Goal: Information Seeking & Learning: Find specific fact

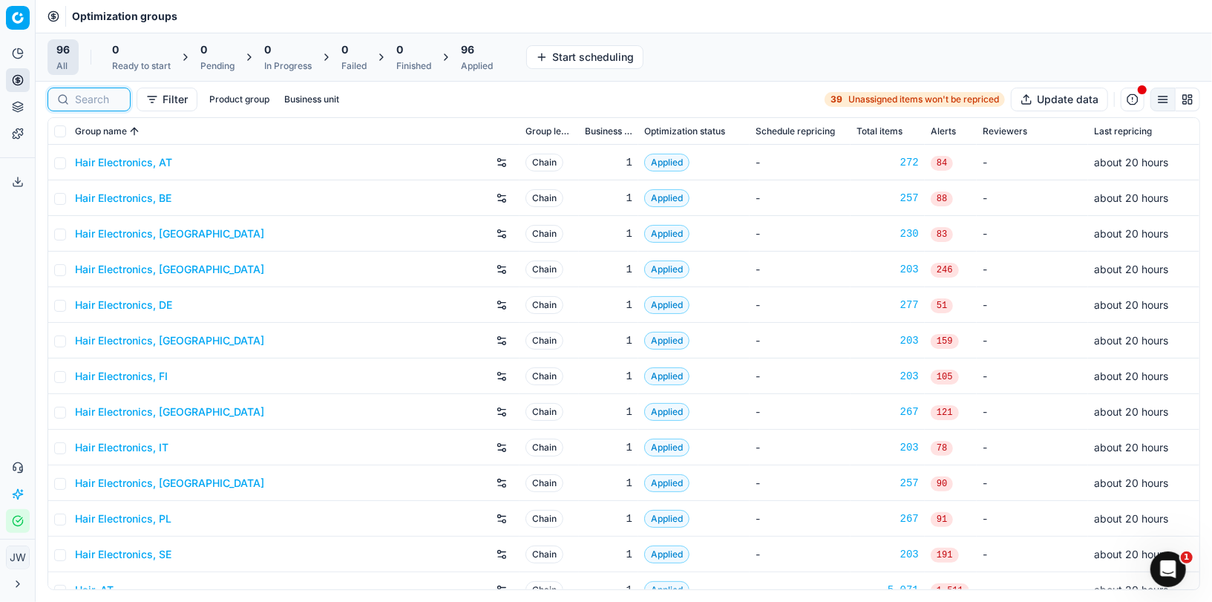
click at [75, 93] on input at bounding box center [98, 99] width 46 height 15
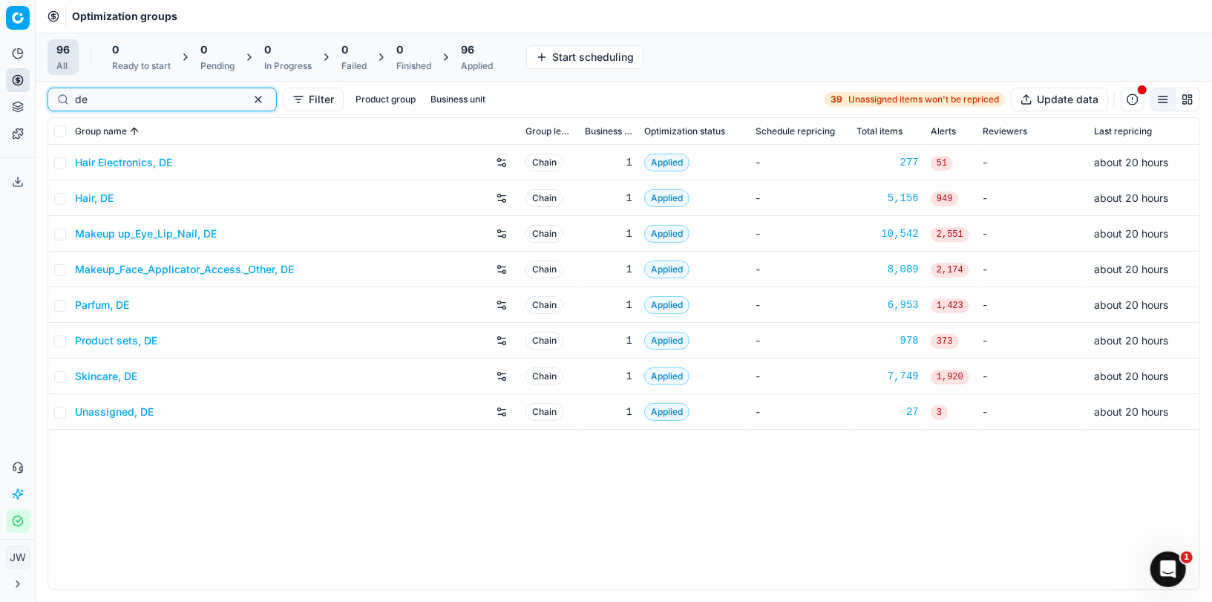
type input "de"
click at [109, 304] on link "Parfum, DE" at bounding box center [102, 305] width 54 height 15
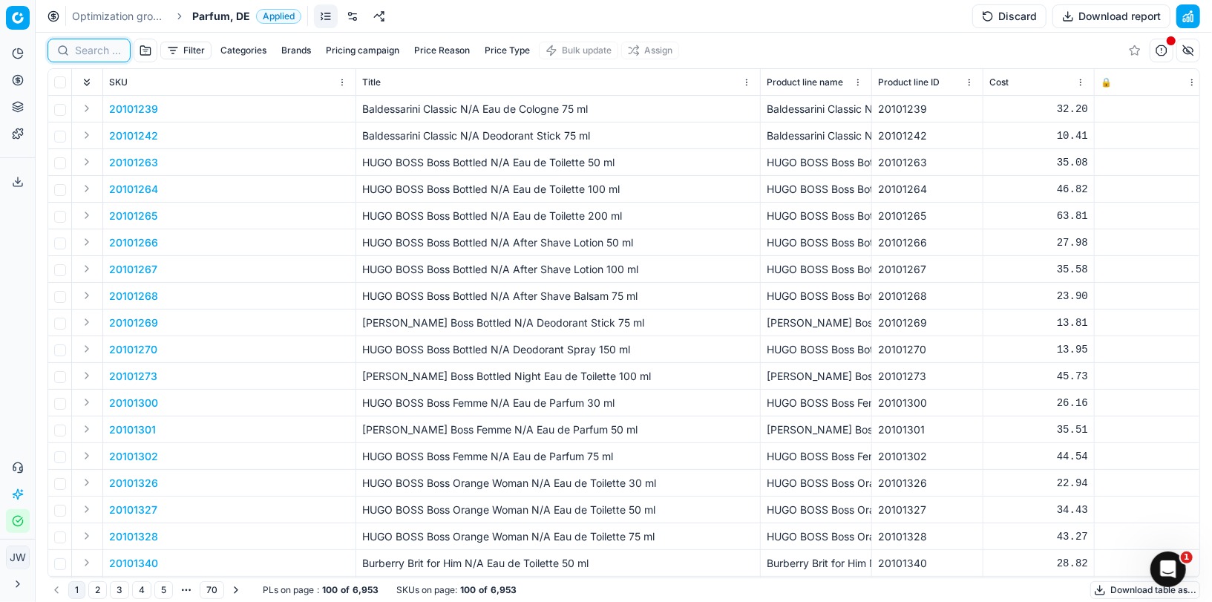
click at [92, 54] on input at bounding box center [98, 50] width 46 height 15
paste input "80011177-50"
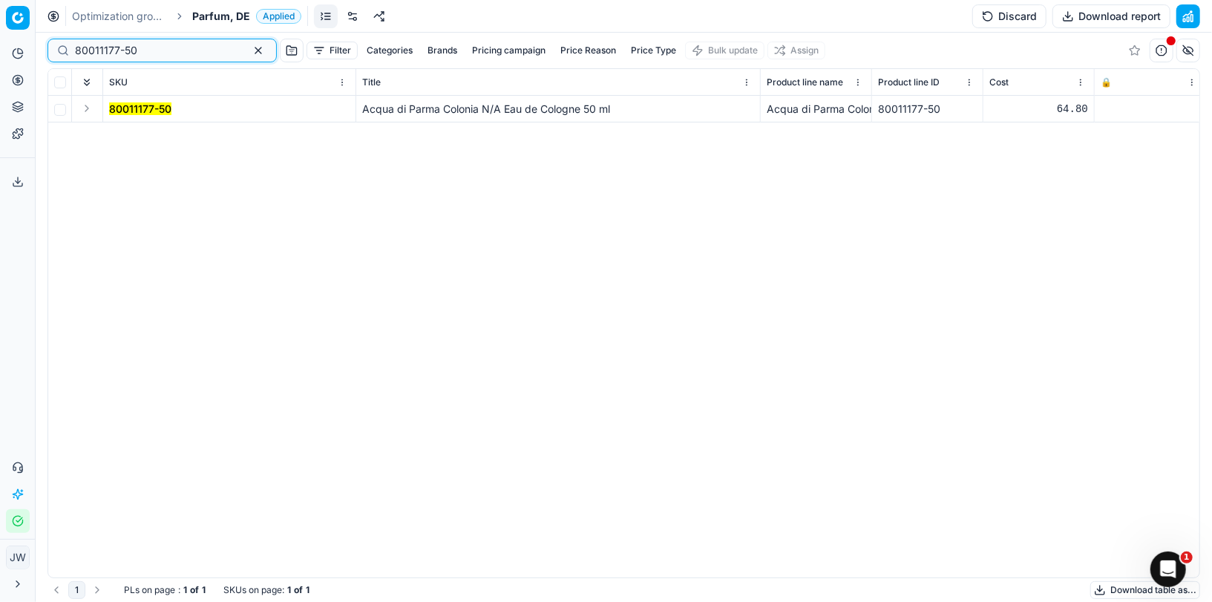
type input "80011177-50"
click at [85, 110] on button "Expand" at bounding box center [87, 108] width 18 height 18
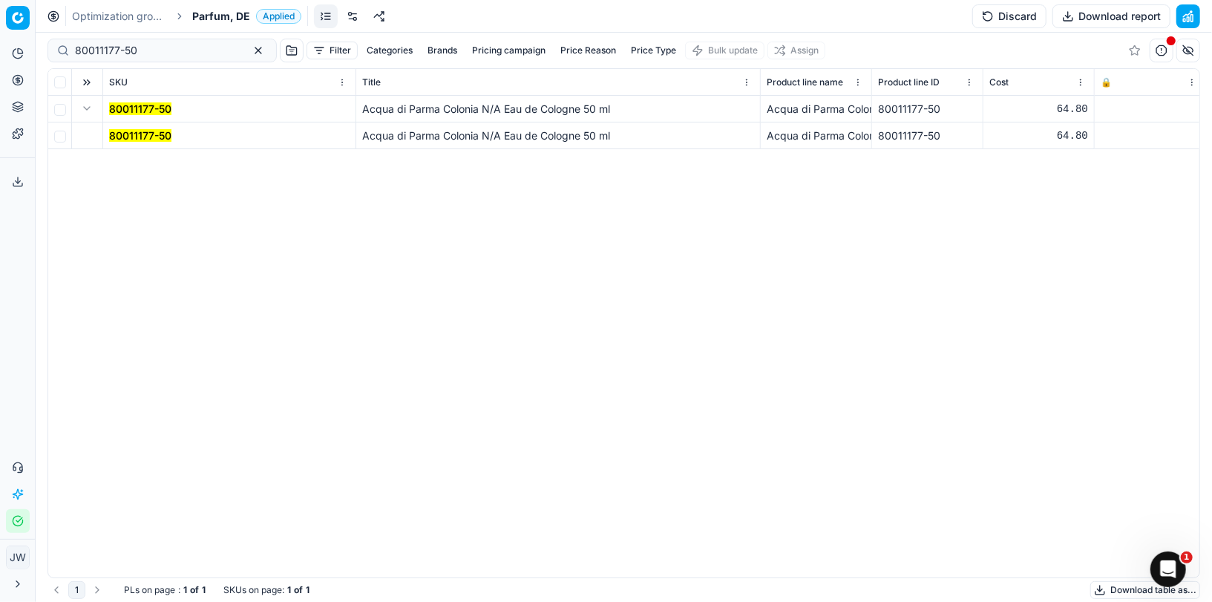
click at [146, 137] on mark "80011177-50" at bounding box center [140, 135] width 62 height 13
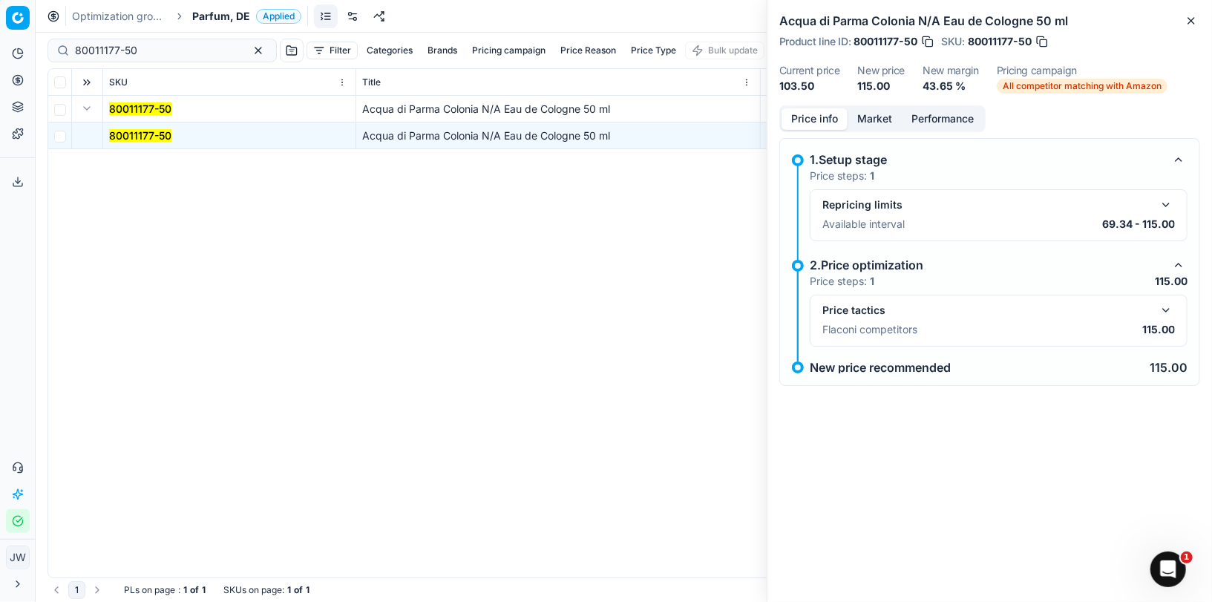
click at [1164, 306] on button "button" at bounding box center [1166, 310] width 18 height 18
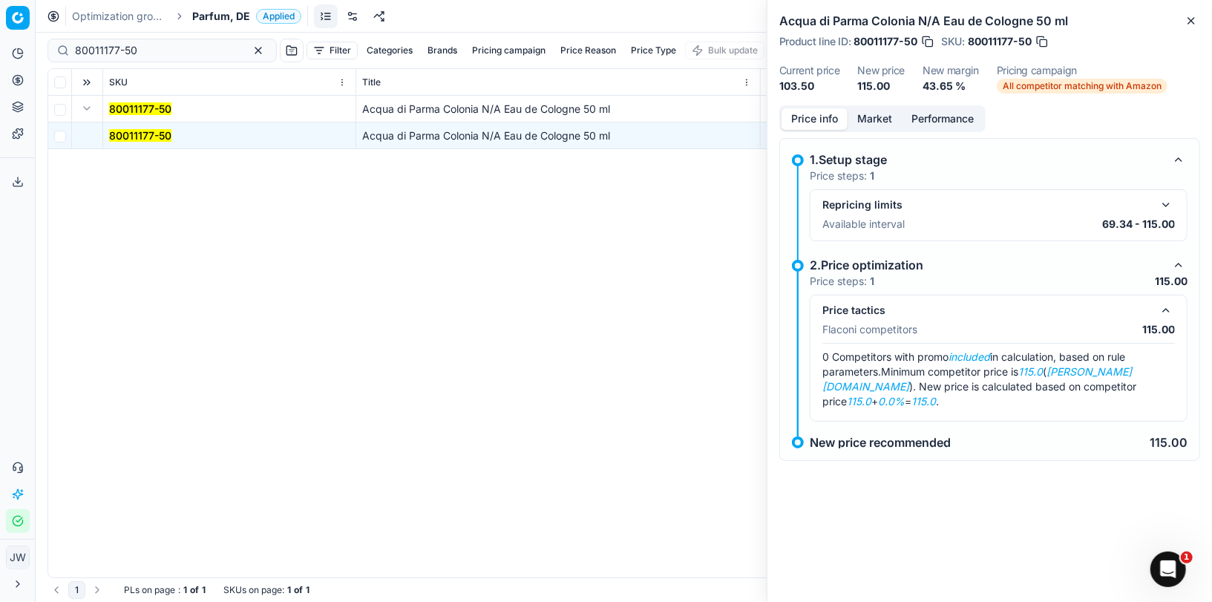
click at [888, 119] on button "Market" at bounding box center [875, 119] width 54 height 22
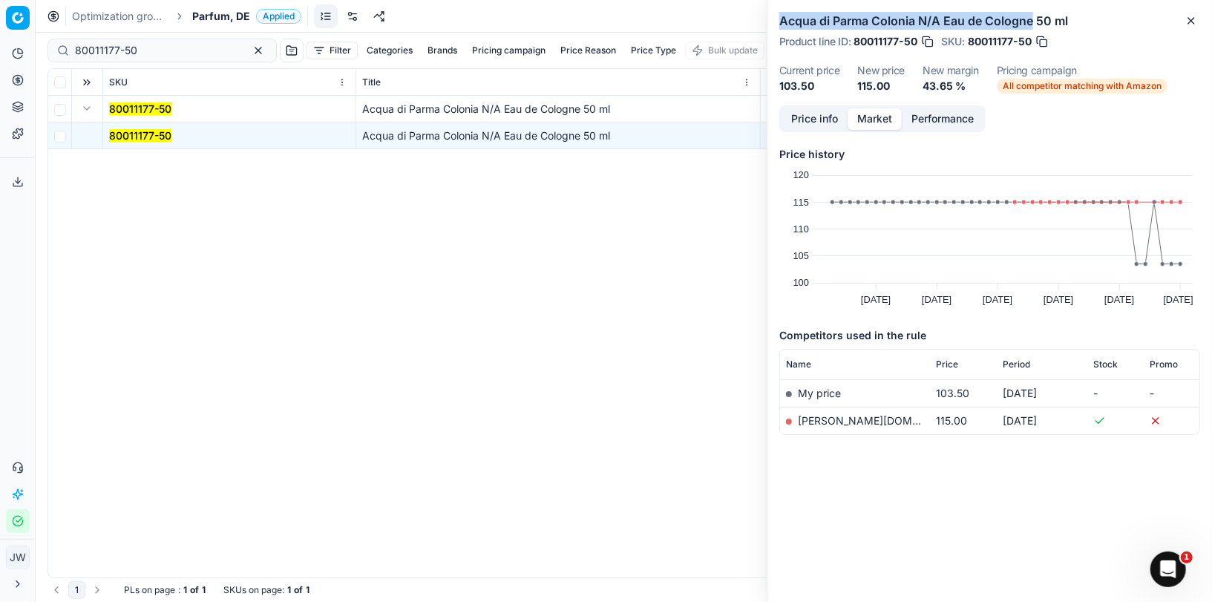
drag, startPoint x: 781, startPoint y: 17, endPoint x: 1032, endPoint y: 19, distance: 250.8
click at [1032, 19] on h2 "Acqua di Parma Colonia N/A Eau de Cologne 50 ml" at bounding box center [989, 21] width 421 height 18
copy h2 "Acqua di Parma Colonia N/A Eau de Cologne"
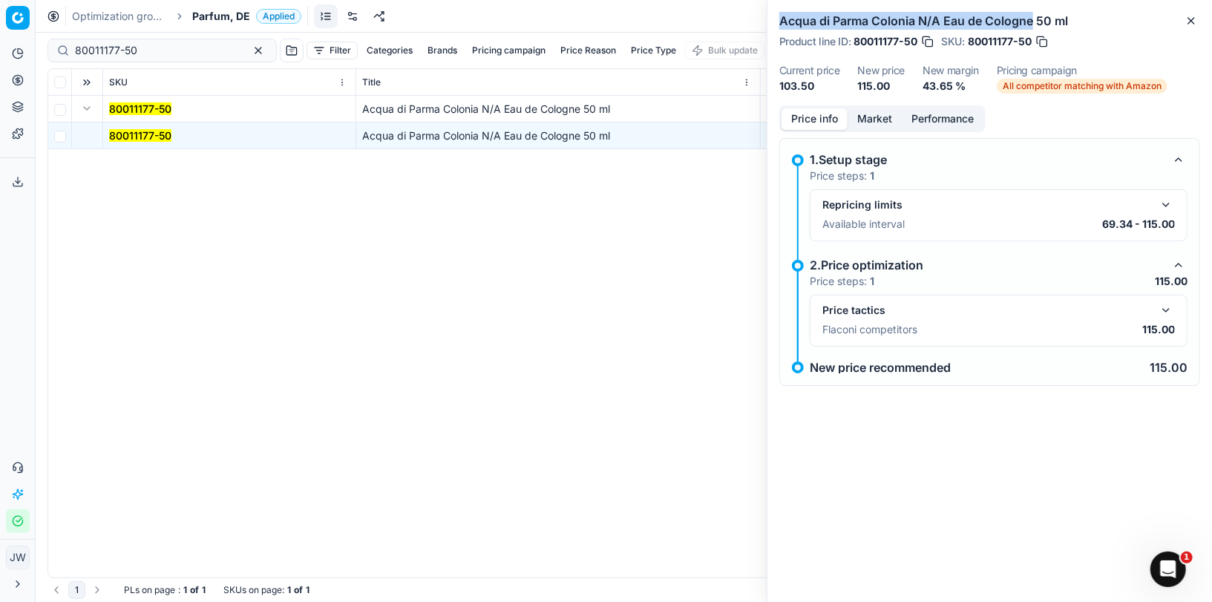
click at [809, 122] on button "Price info" at bounding box center [814, 119] width 66 height 22
click at [1165, 301] on button "button" at bounding box center [1166, 310] width 18 height 18
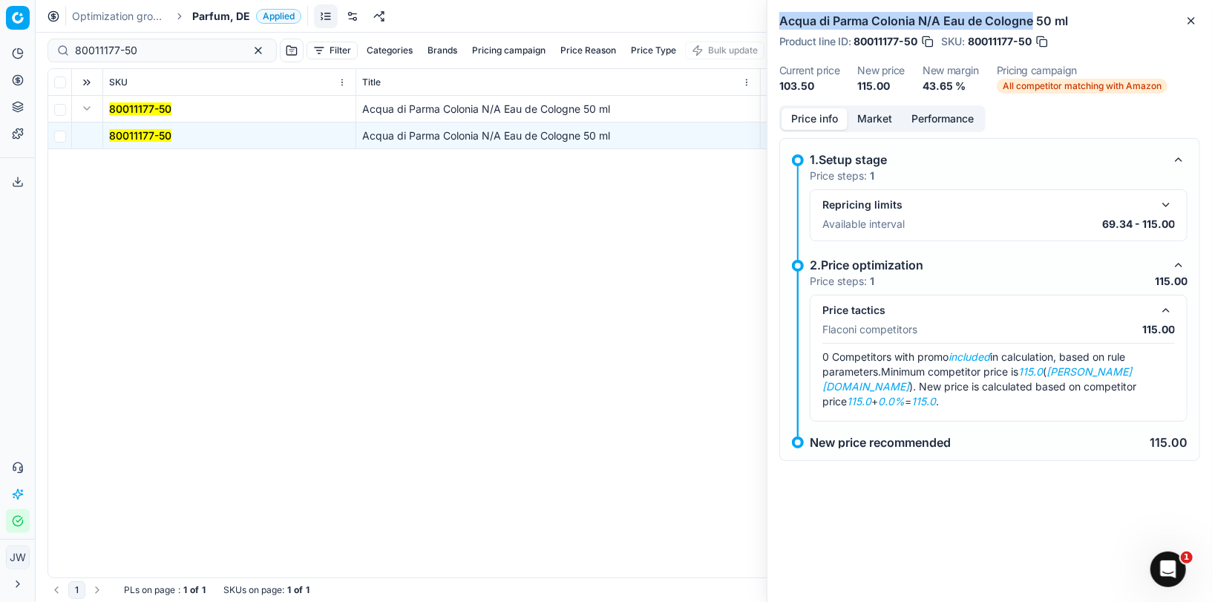
click at [1165, 301] on button "button" at bounding box center [1166, 310] width 18 height 18
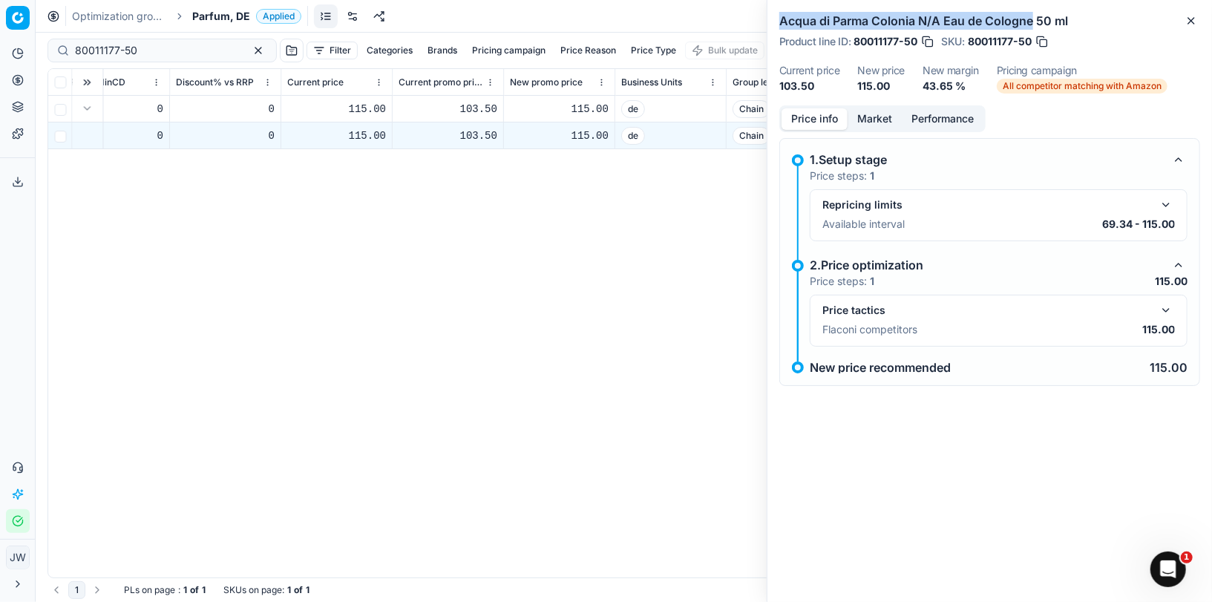
scroll to position [0, 2191]
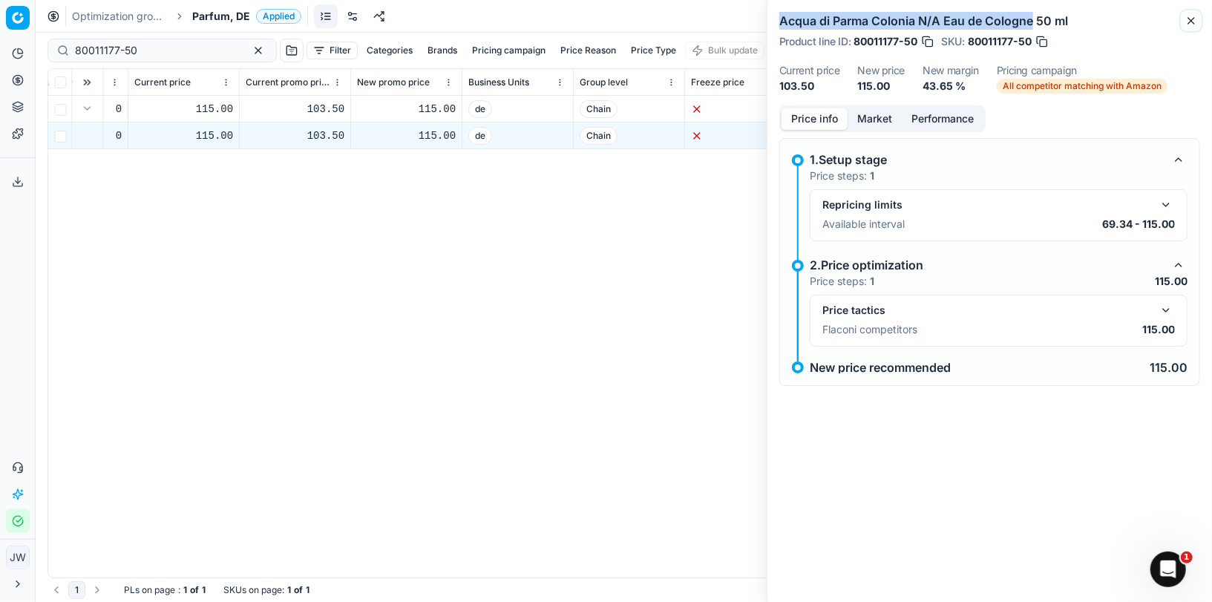
click at [1199, 20] on button "Close" at bounding box center [1191, 21] width 18 height 18
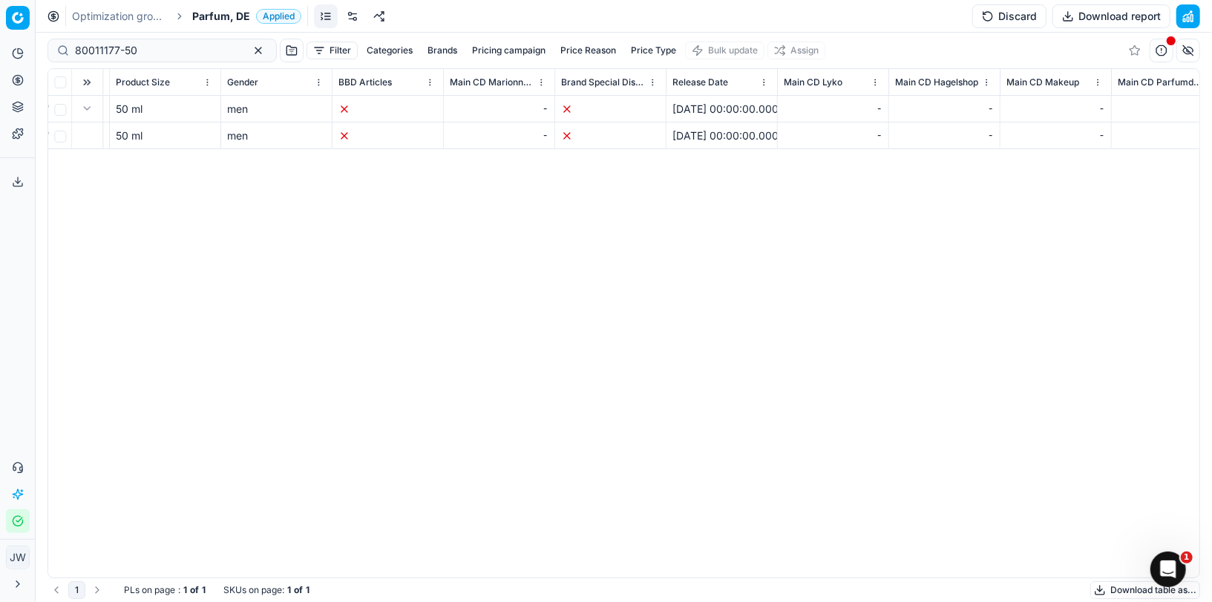
scroll to position [0, 6214]
click at [1164, 53] on button "button" at bounding box center [1162, 51] width 24 height 24
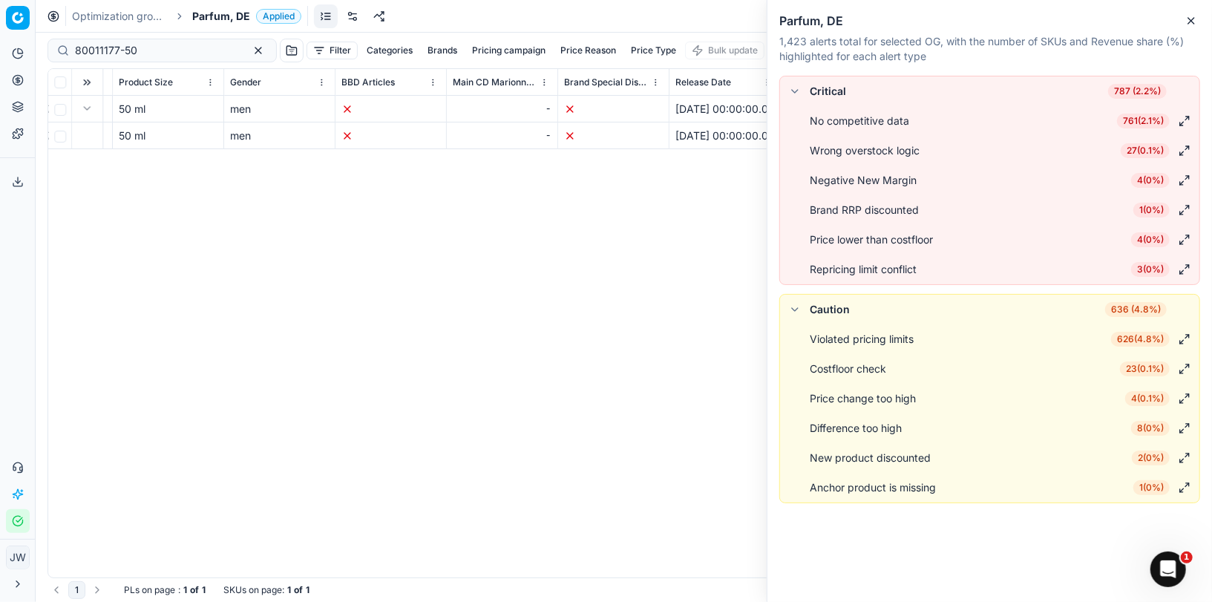
click at [1190, 19] on icon "button" at bounding box center [1191, 21] width 6 height 6
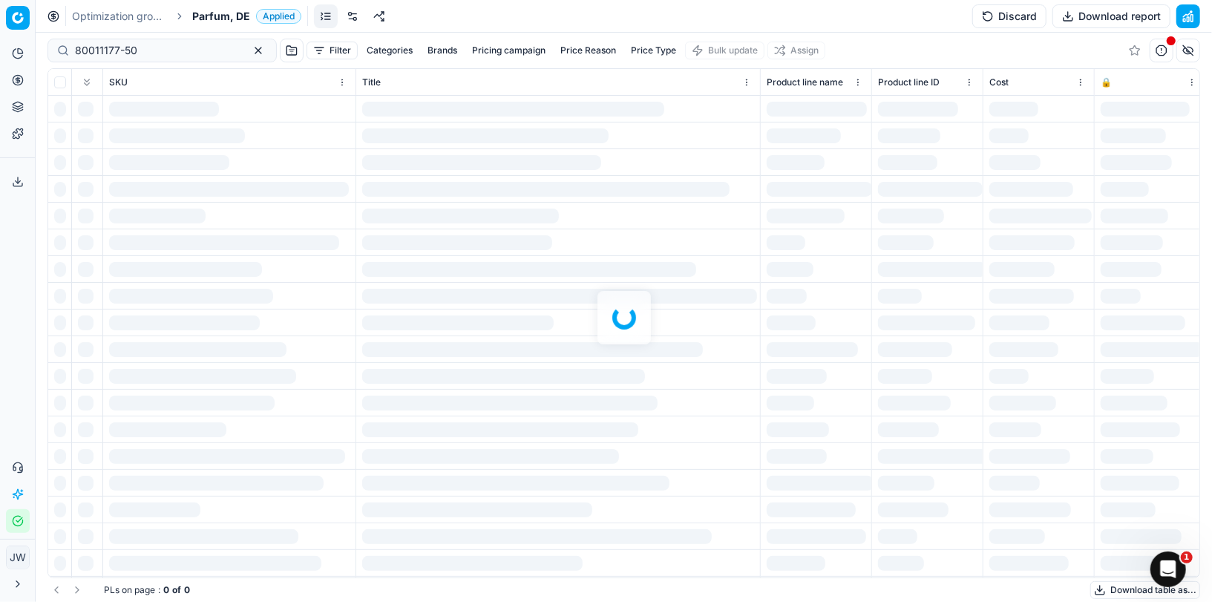
click at [148, 49] on div at bounding box center [624, 317] width 1176 height 569
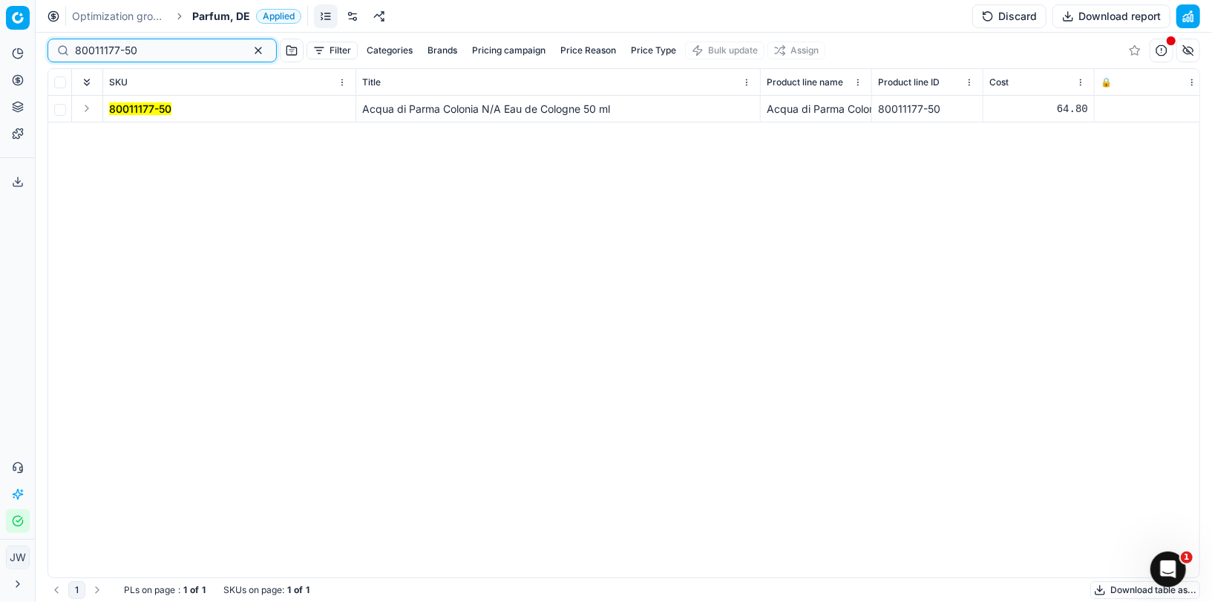
drag, startPoint x: 157, startPoint y: 49, endPoint x: 50, endPoint y: 24, distance: 109.8
click at [50, 24] on div "Optimization groups Parfum, DE Applied Discard Download report 80011177-50 Filt…" at bounding box center [624, 301] width 1176 height 602
paste input "[URL][DOMAIN_NAME]"
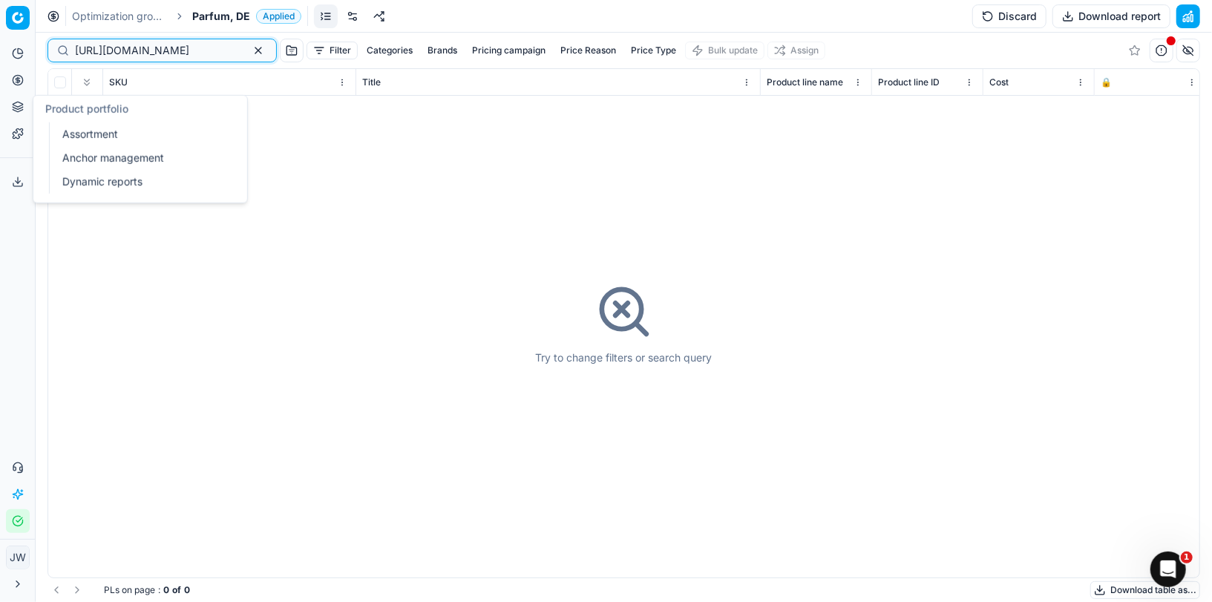
type input "[URL][DOMAIN_NAME]"
click at [19, 109] on icon at bounding box center [18, 107] width 12 height 12
click at [69, 128] on link "Assortment" at bounding box center [142, 134] width 173 height 21
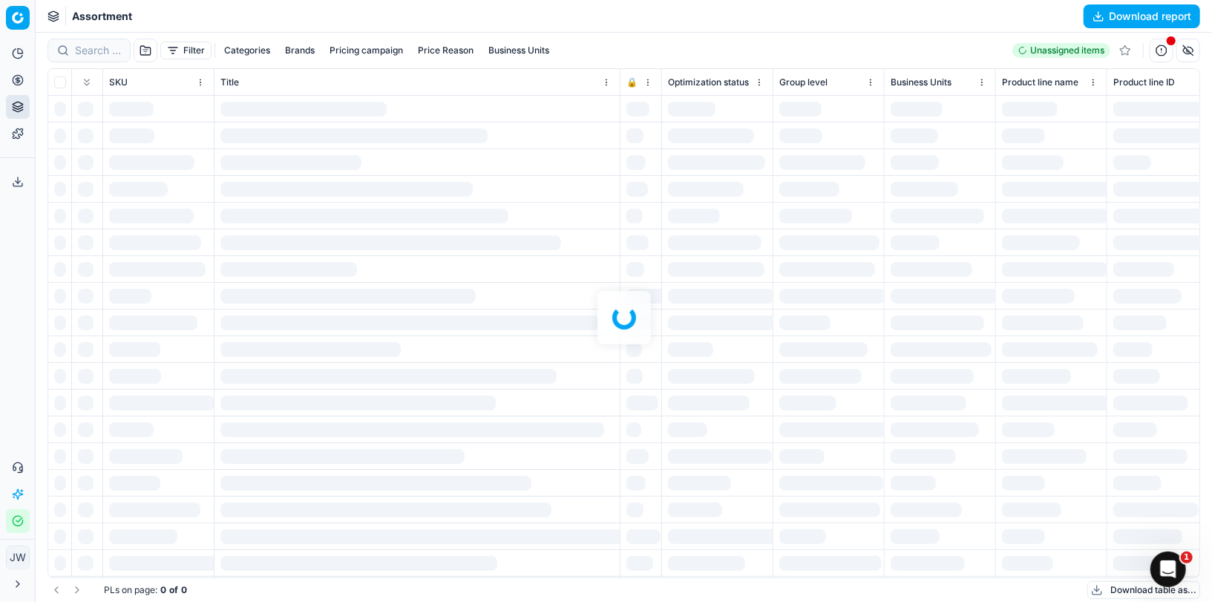
click at [88, 50] on div at bounding box center [624, 317] width 1176 height 569
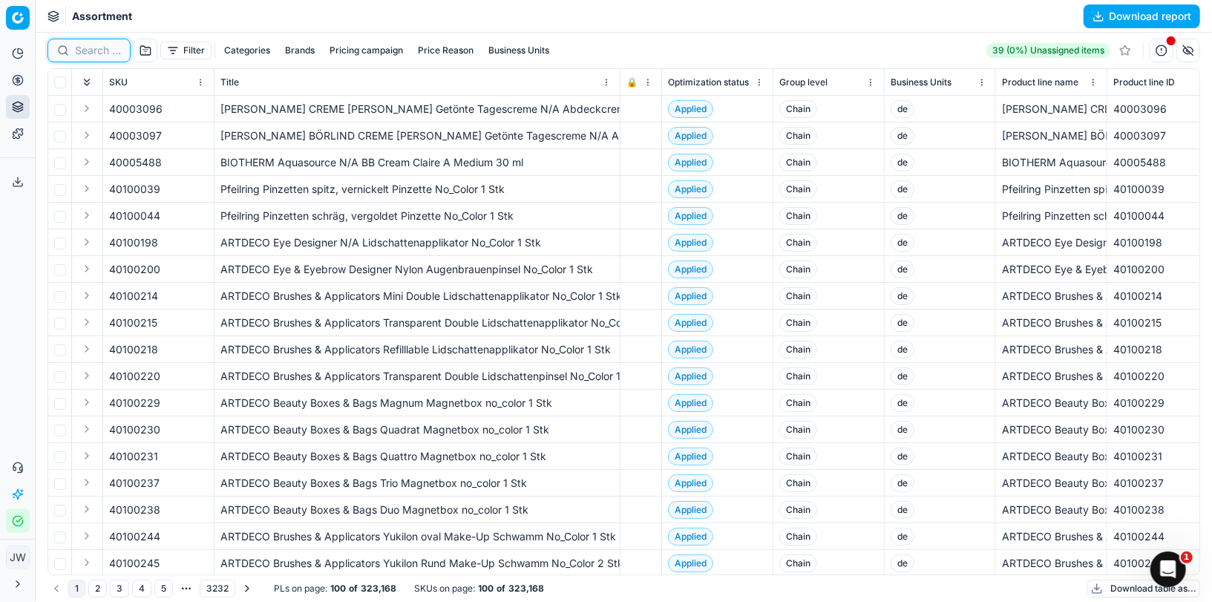
click at [84, 49] on input at bounding box center [98, 50] width 46 height 15
paste input "[URL][DOMAIN_NAME]"
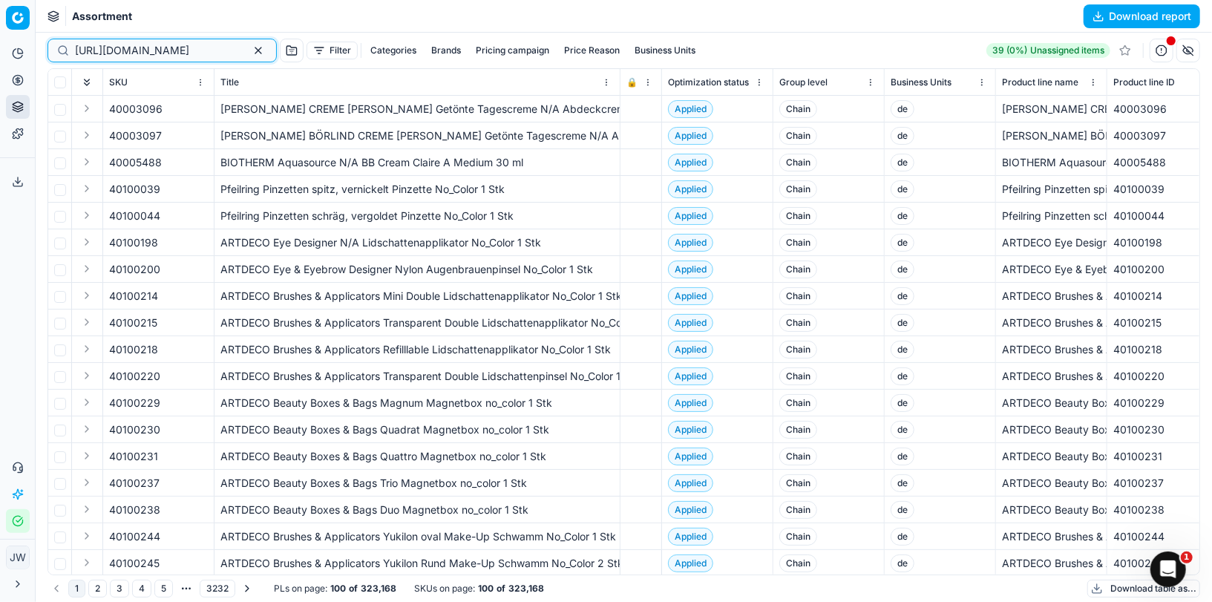
scroll to position [0, 395]
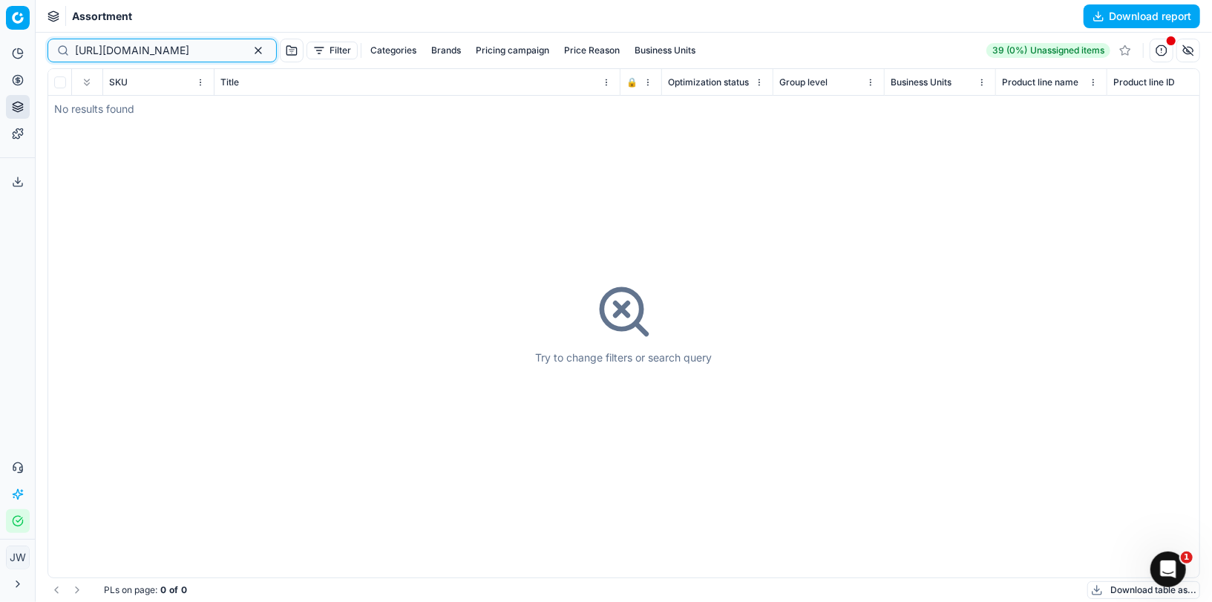
type input "[URL][DOMAIN_NAME]"
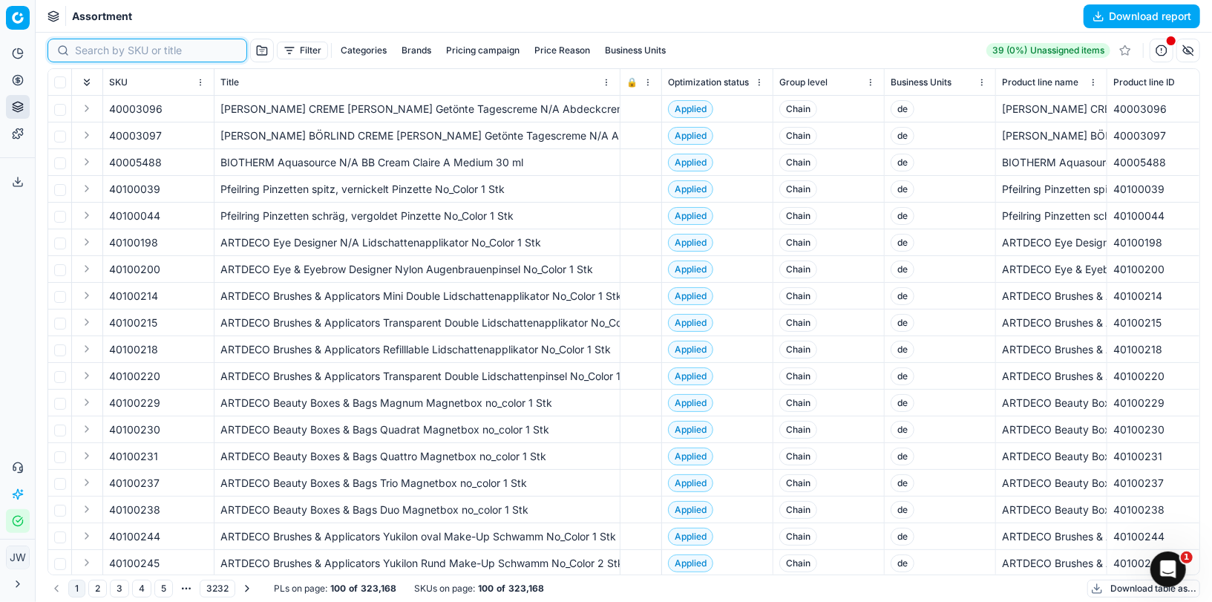
paste input "80011654-50"
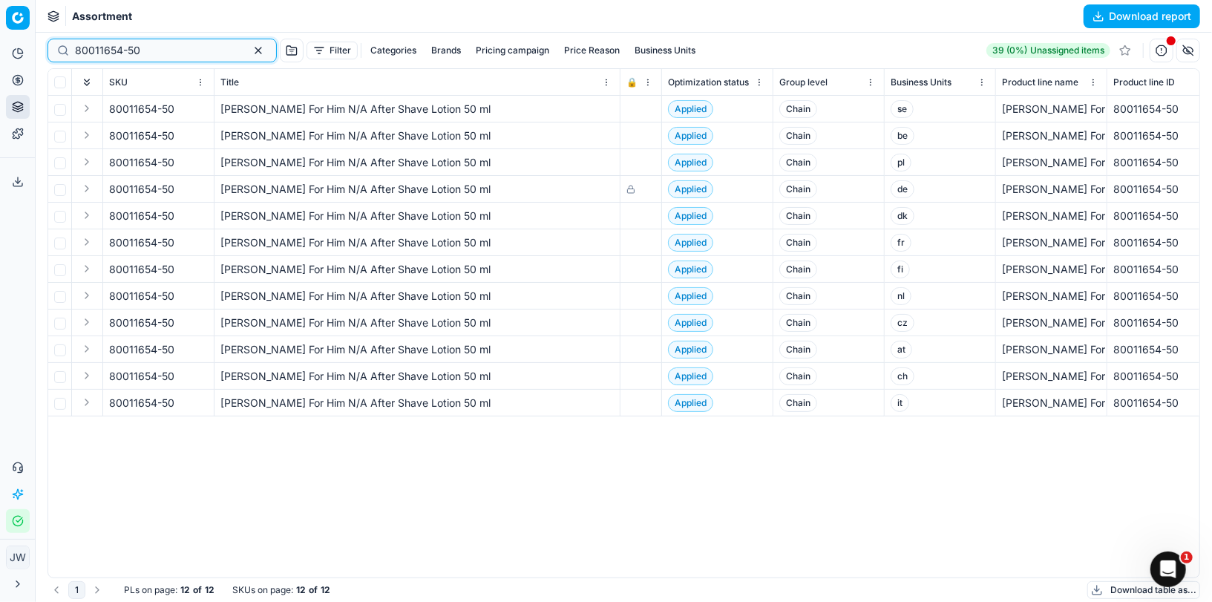
type input "80011654-50"
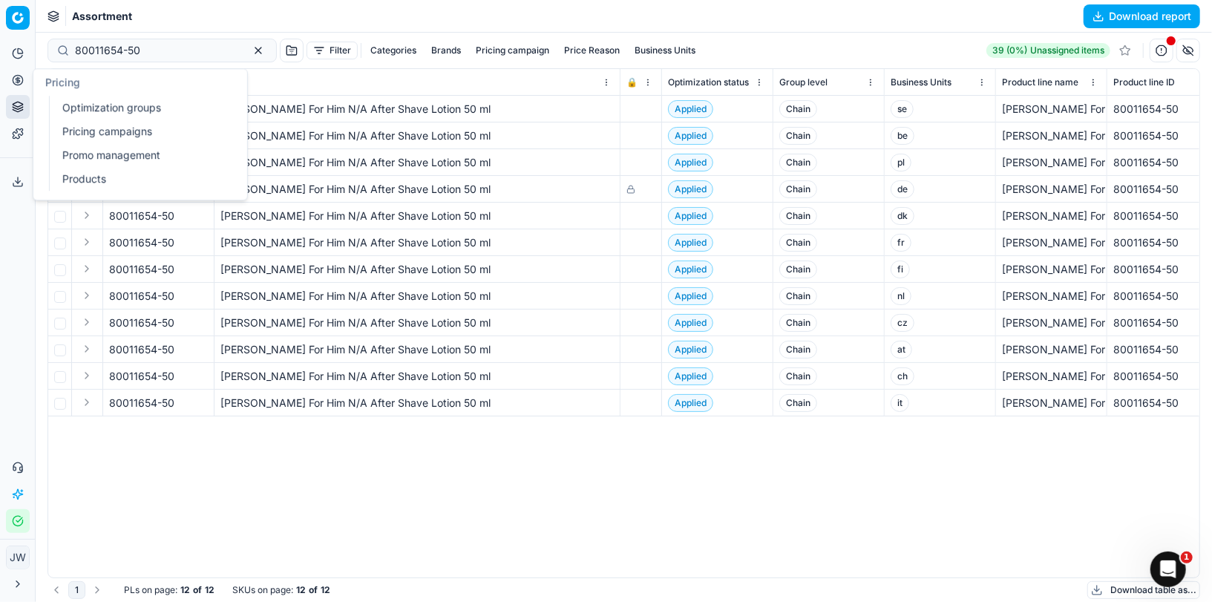
click at [22, 77] on icon at bounding box center [18, 80] width 12 height 12
click at [80, 104] on link "Optimization groups" at bounding box center [142, 107] width 173 height 21
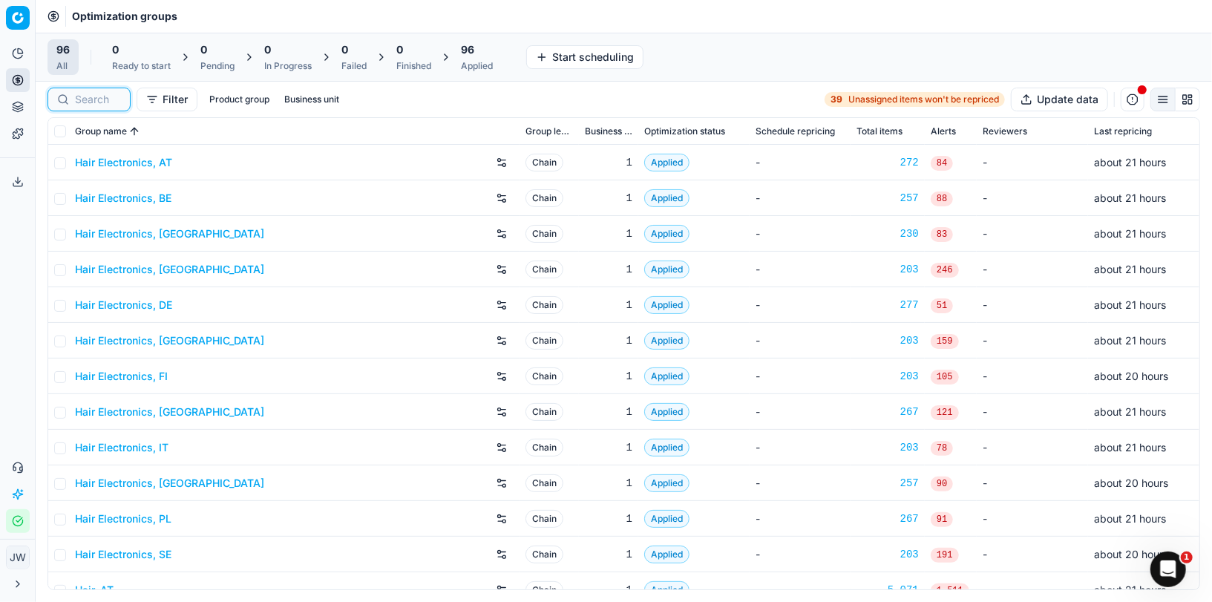
click at [94, 96] on input at bounding box center [98, 99] width 46 height 15
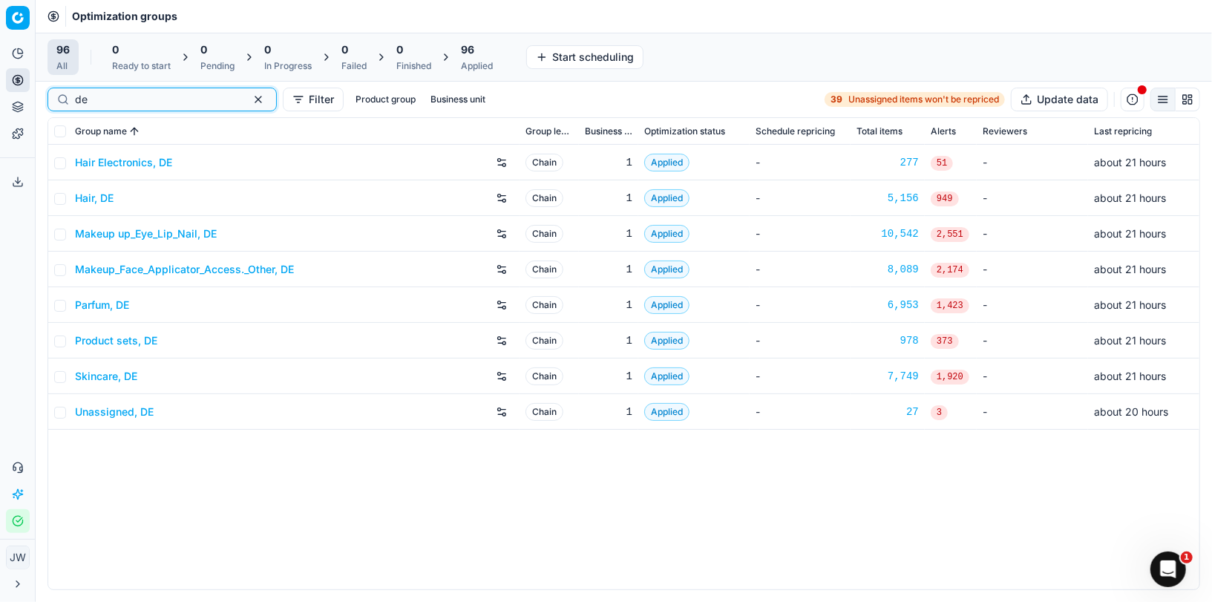
type input "de"
click at [105, 373] on link "Skincare, DE" at bounding box center [106, 376] width 62 height 15
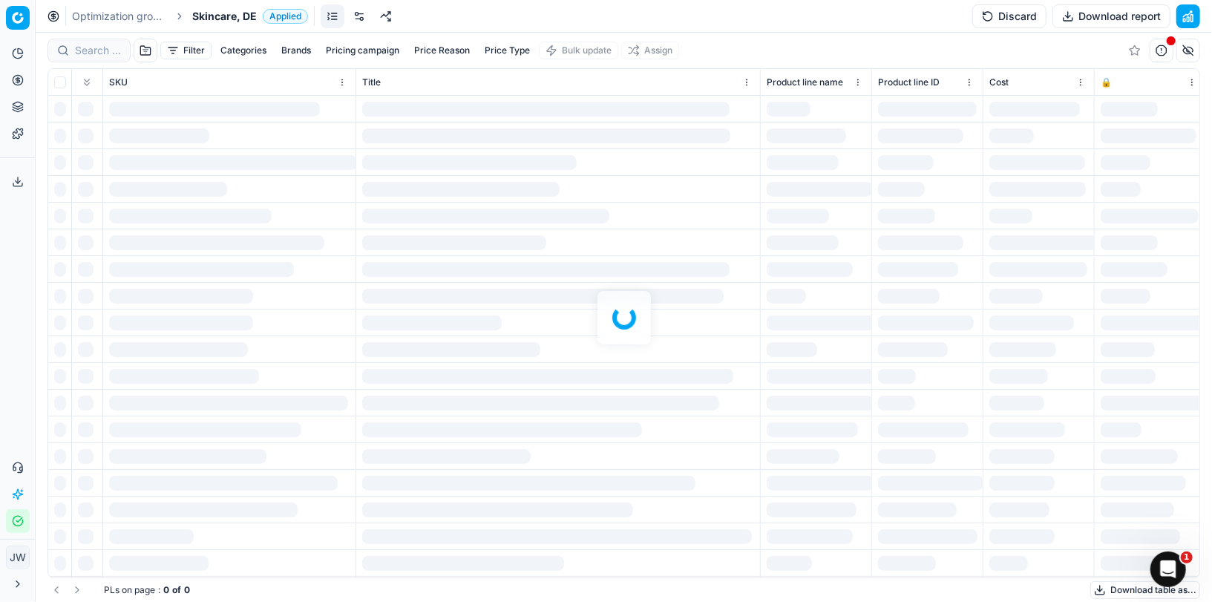
click at [104, 56] on div at bounding box center [624, 317] width 1176 height 569
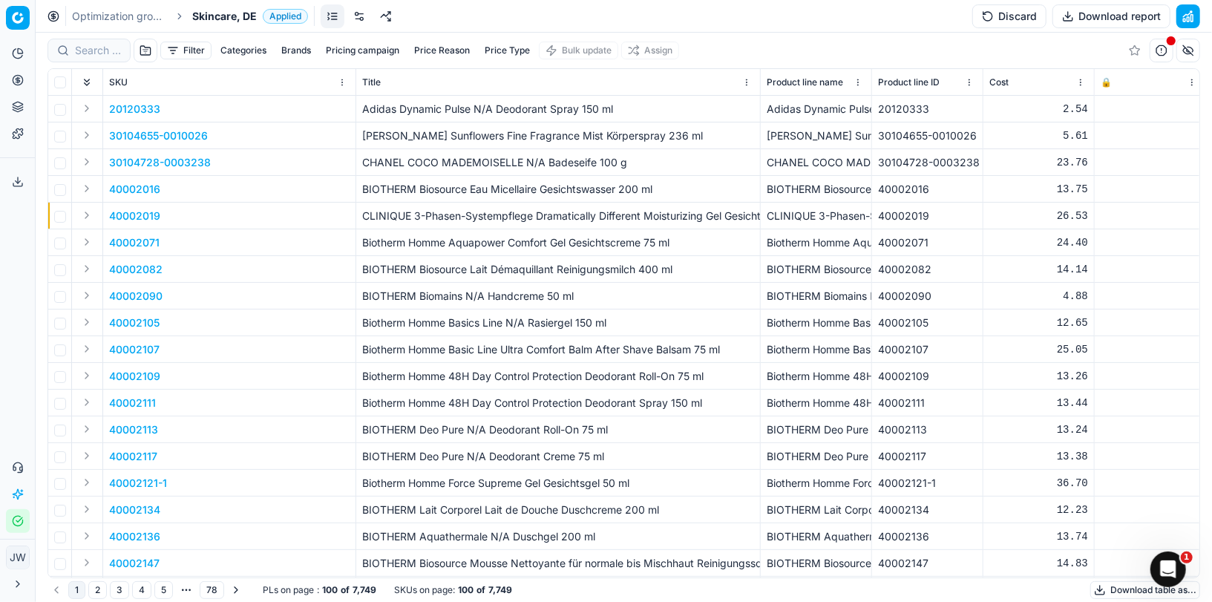
click at [284, 51] on button "Brands" at bounding box center [296, 51] width 42 height 18
type input "s."
click at [196, 106] on input "Suggestions" at bounding box center [192, 105] width 12 height 12
checkbox input "true"
click at [379, 137] on button "Apply" at bounding box center [388, 138] width 36 height 18
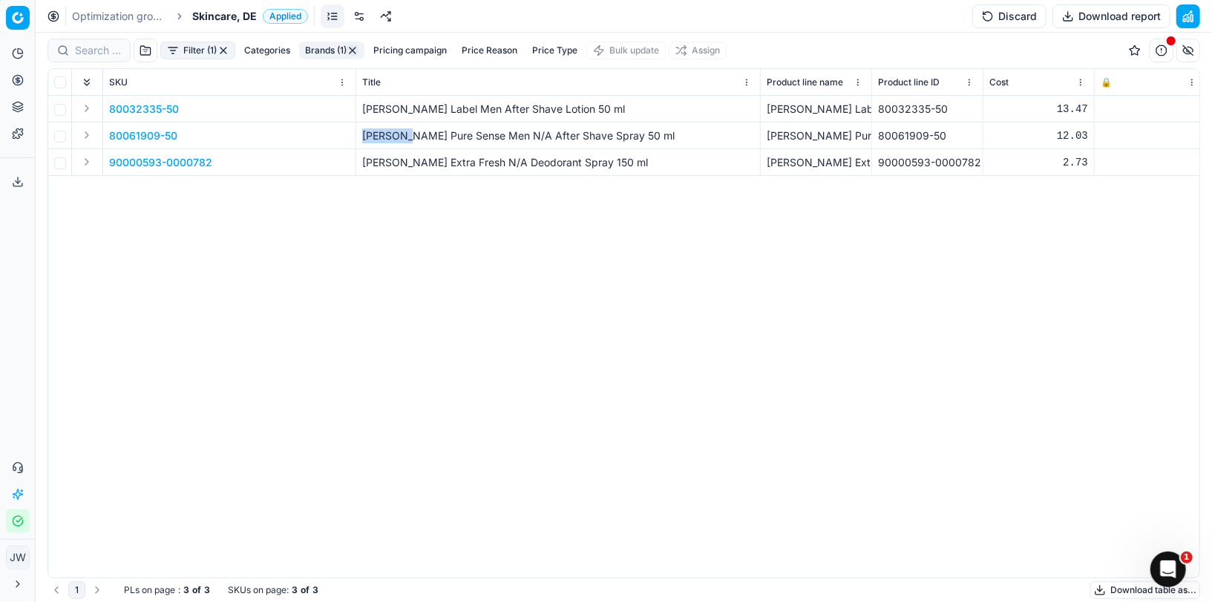
drag, startPoint x: 361, startPoint y: 133, endPoint x: 397, endPoint y: 135, distance: 36.4
click at [397, 135] on td "[PERSON_NAME] Pure Sense Men N/A After Shave Spray 50 ml" at bounding box center [558, 135] width 404 height 27
copy p "[PERSON_NAME]"
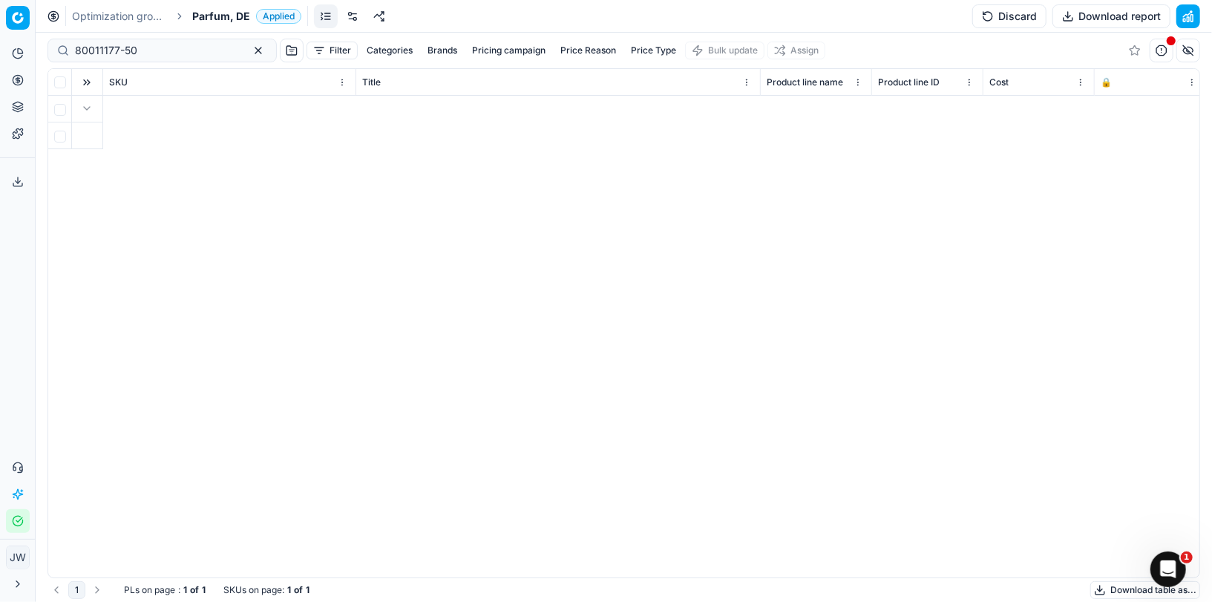
scroll to position [0, 6214]
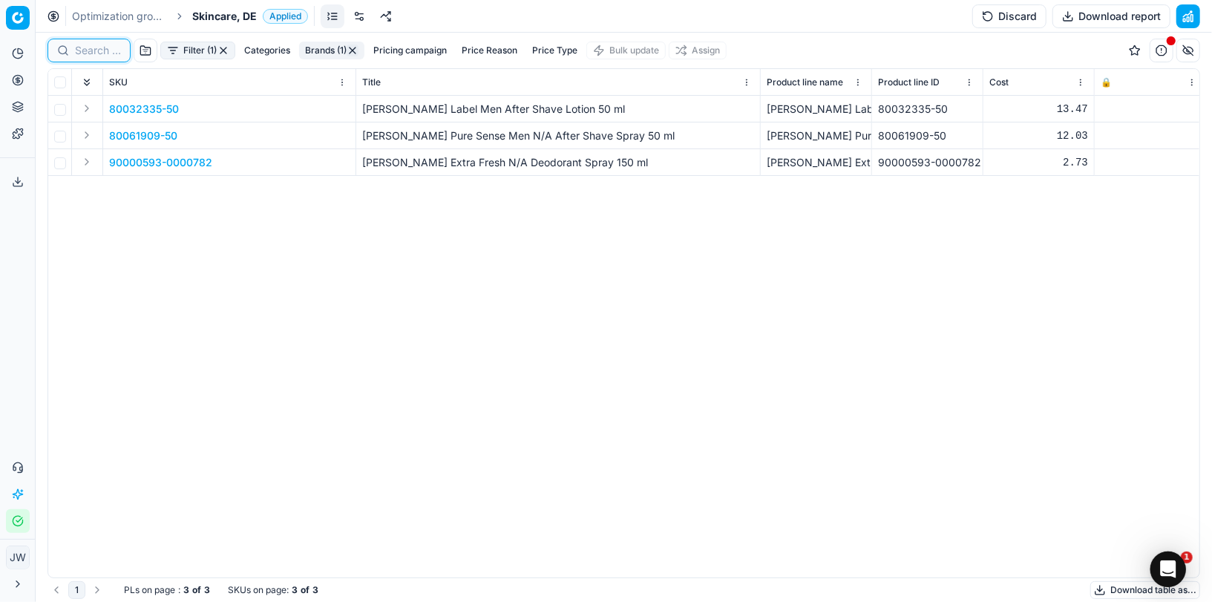
click at [84, 46] on input at bounding box center [98, 50] width 46 height 15
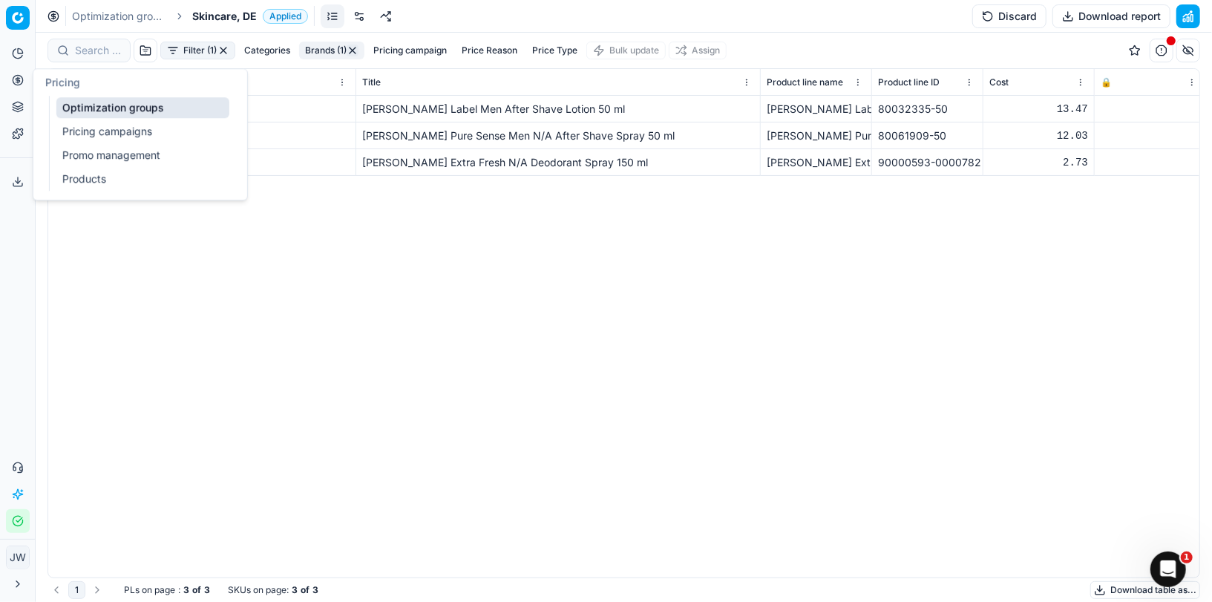
click at [16, 76] on icon at bounding box center [18, 80] width 12 height 12
click at [83, 106] on link "Optimization groups" at bounding box center [142, 107] width 173 height 21
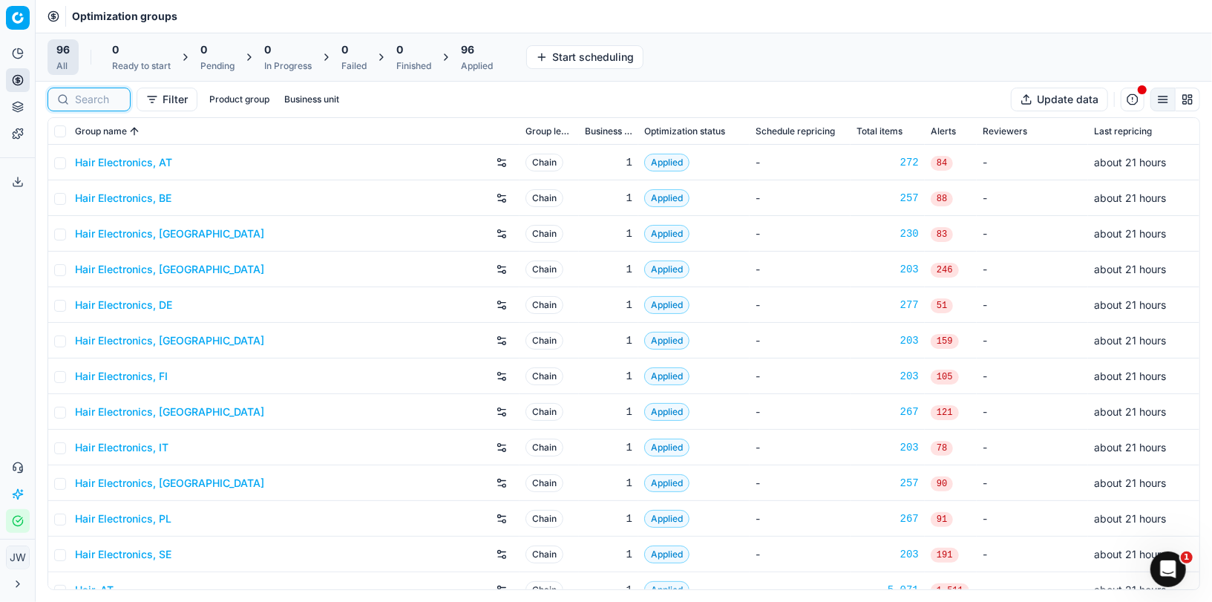
click at [88, 102] on input at bounding box center [98, 99] width 46 height 15
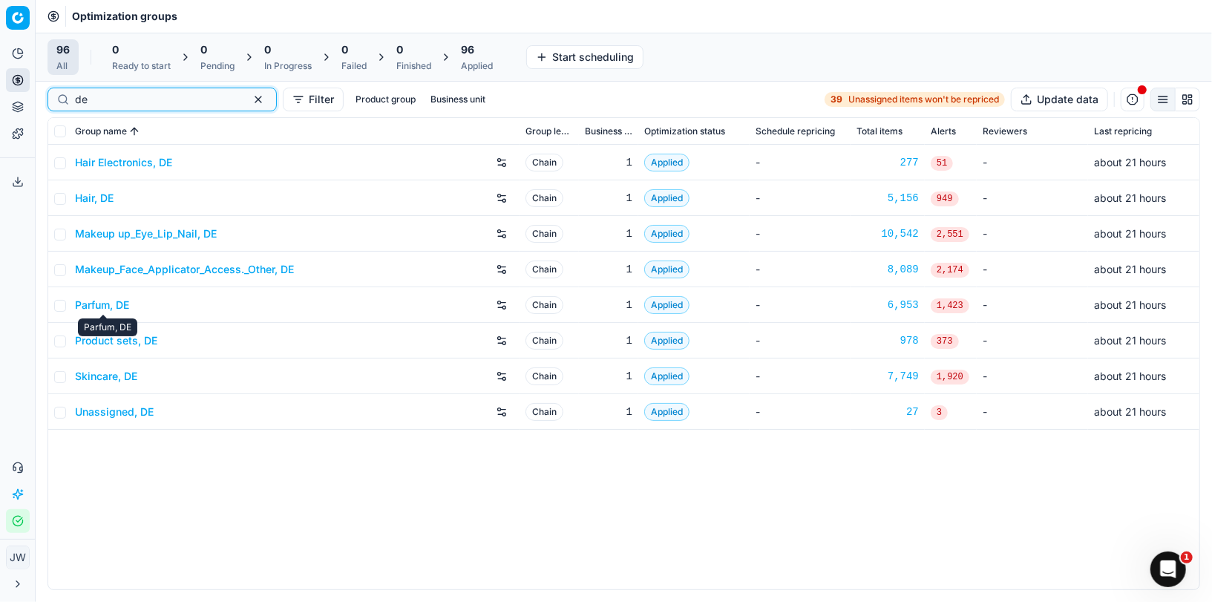
type input "de"
click at [99, 304] on link "Parfum, DE" at bounding box center [102, 305] width 54 height 15
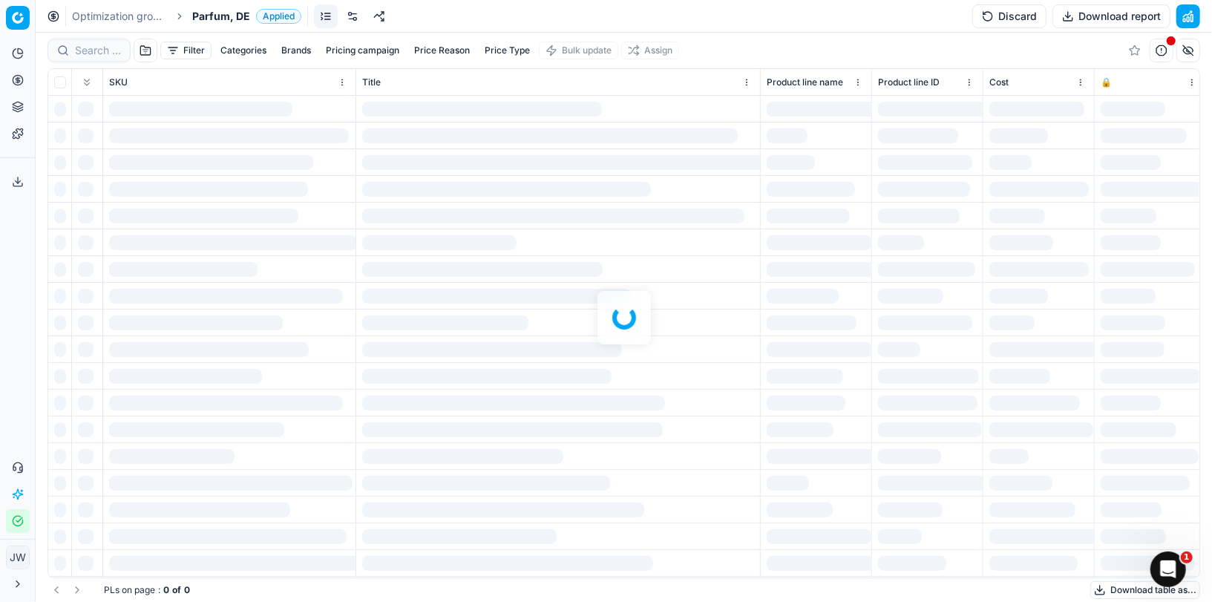
click at [90, 50] on div at bounding box center [624, 317] width 1176 height 569
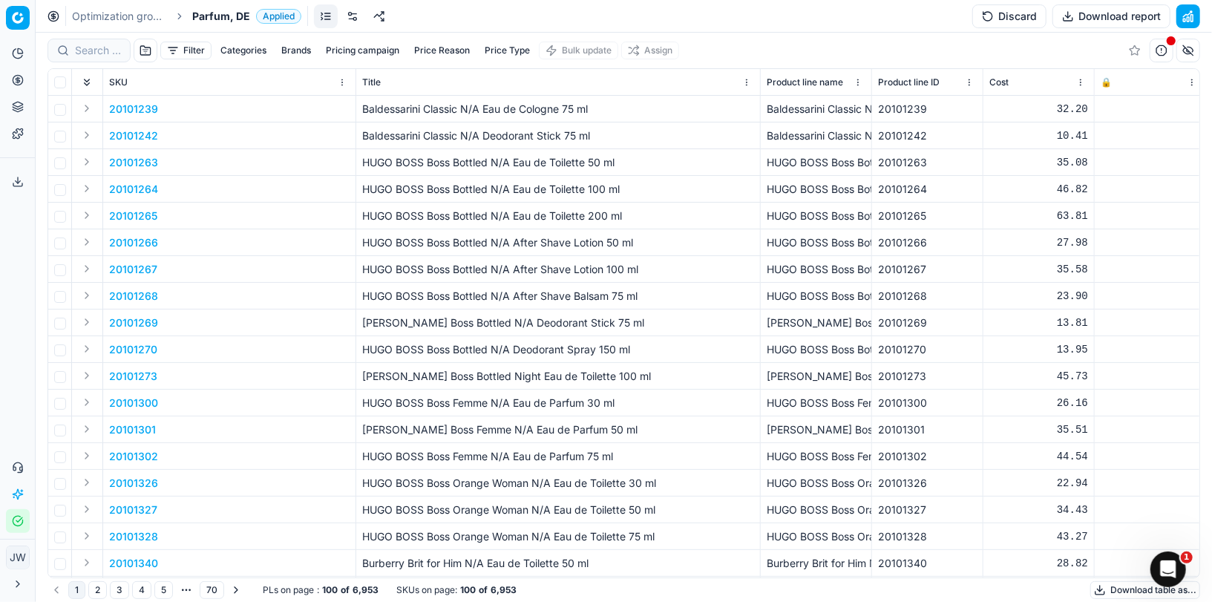
click at [294, 57] on button "Brands" at bounding box center [296, 51] width 42 height 18
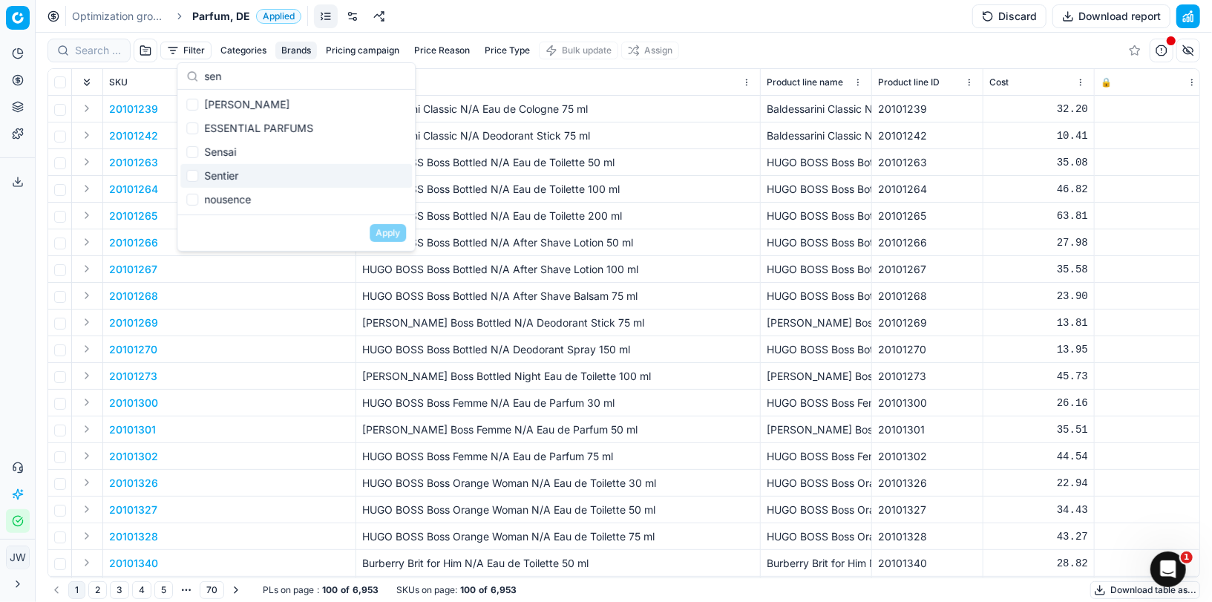
type input "sen"
click at [194, 177] on input "Suggestions" at bounding box center [192, 176] width 12 height 12
checkbox input "true"
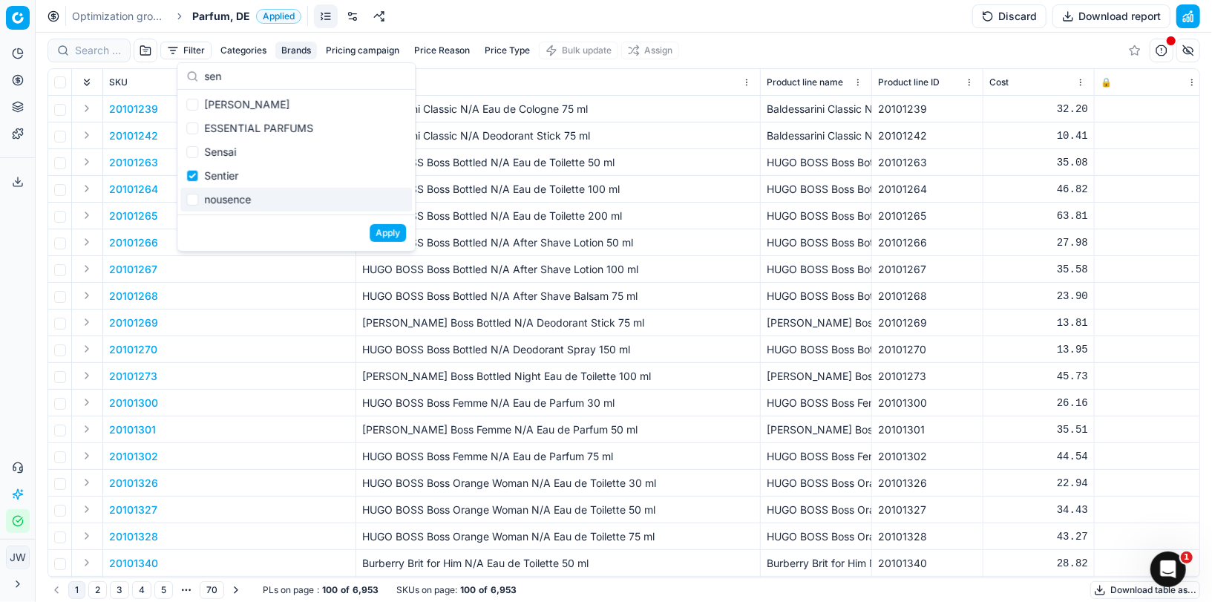
click at [381, 231] on button "Apply" at bounding box center [388, 233] width 36 height 18
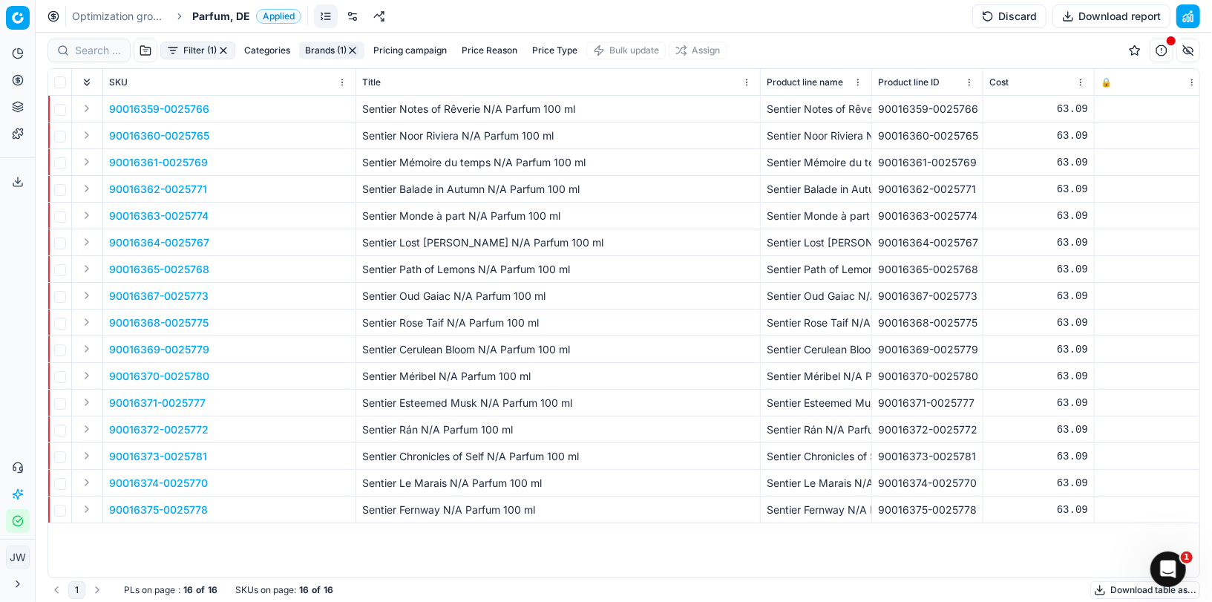
click at [85, 212] on button "Expand" at bounding box center [87, 215] width 18 height 18
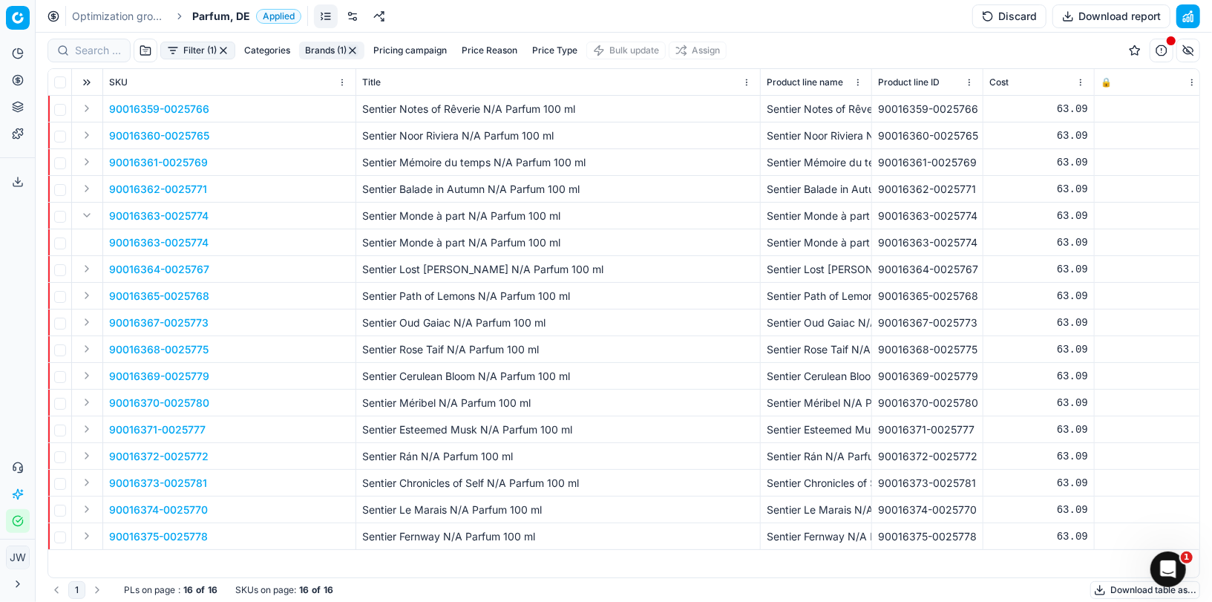
click at [121, 243] on p "90016363-0025774" at bounding box center [158, 242] width 99 height 15
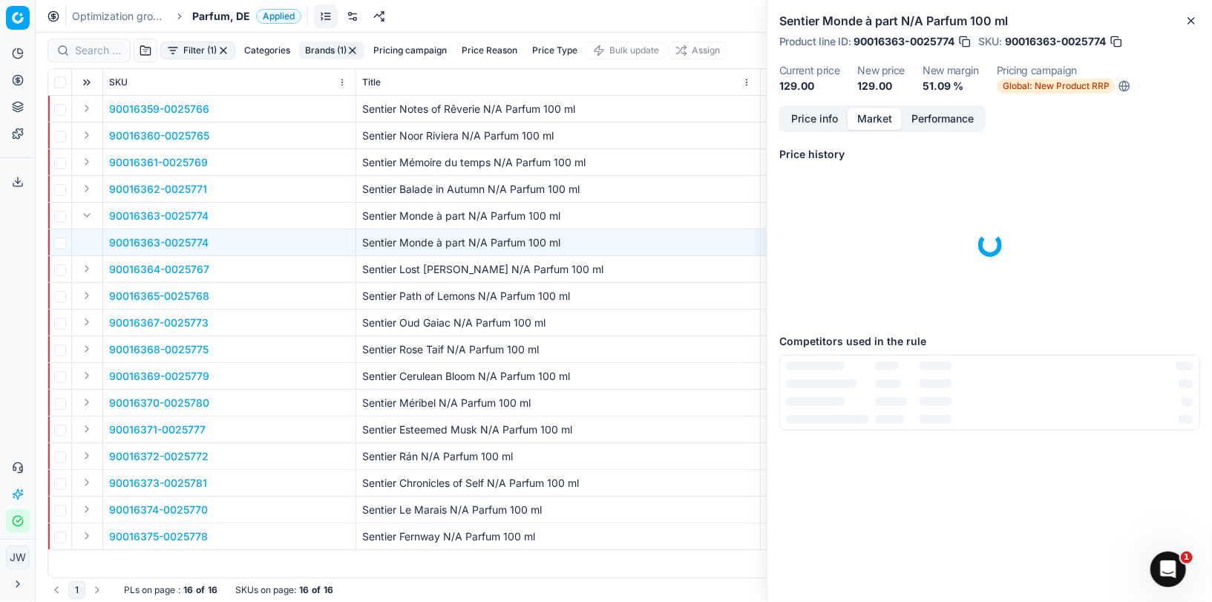
click at [871, 114] on button "Market" at bounding box center [875, 119] width 54 height 22
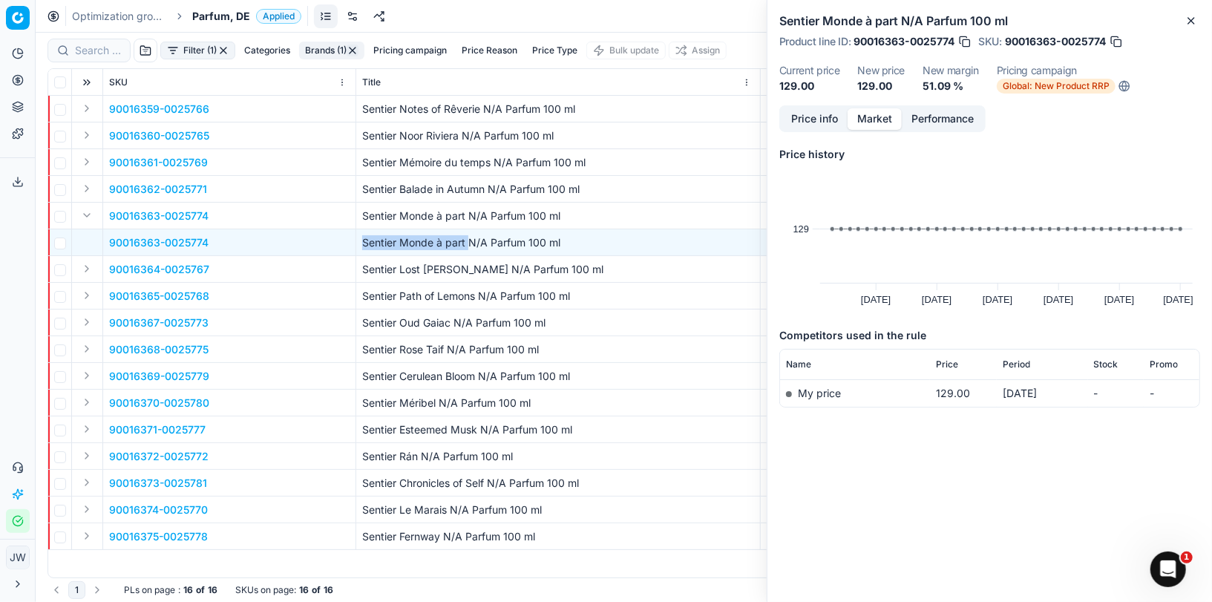
drag, startPoint x: 361, startPoint y: 243, endPoint x: 468, endPoint y: 239, distance: 106.9
click at [468, 239] on td "Sentier Monde à part N/A Parfum 100 ml" at bounding box center [558, 242] width 404 height 27
copy p "Sentier Monde à part"
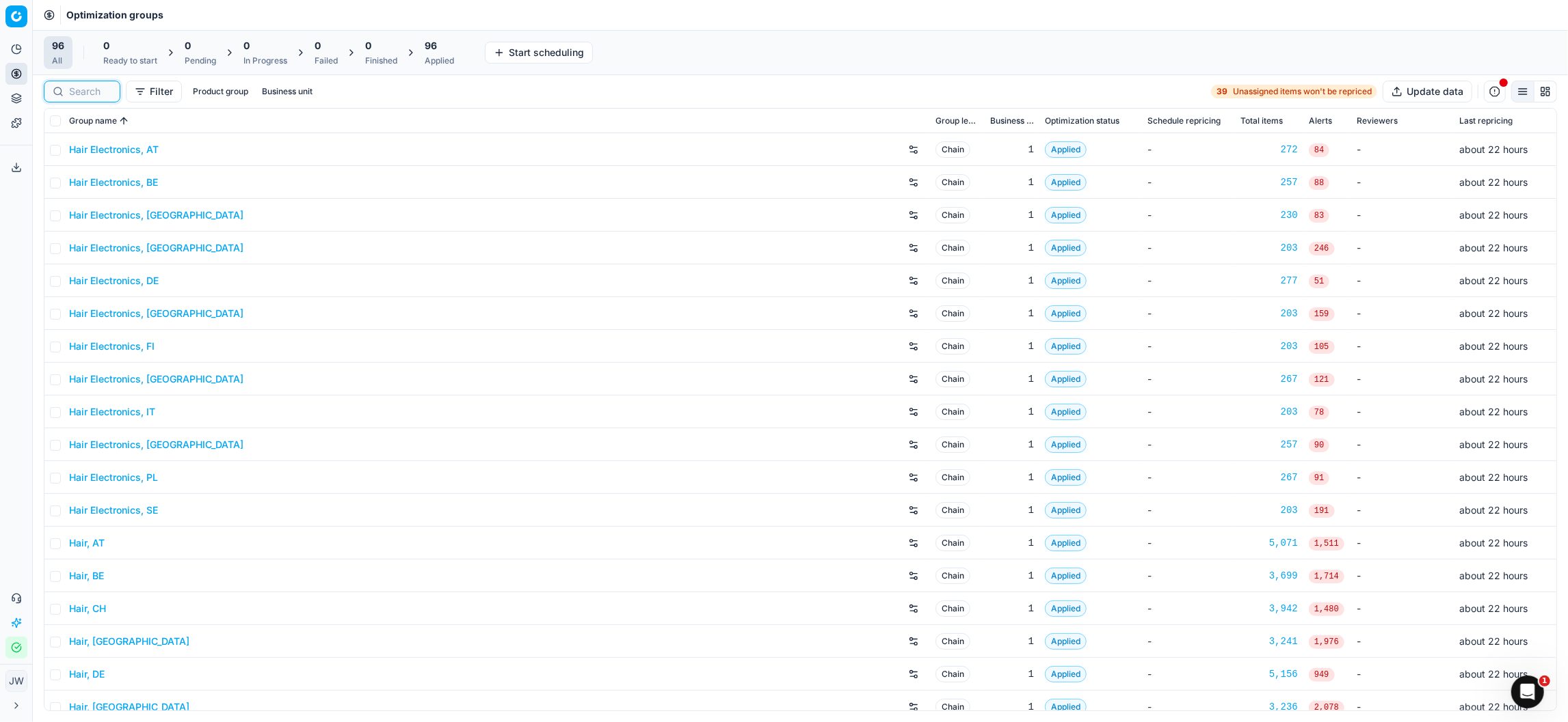
click at [86, 86] on input at bounding box center [90, 91] width 42 height 14
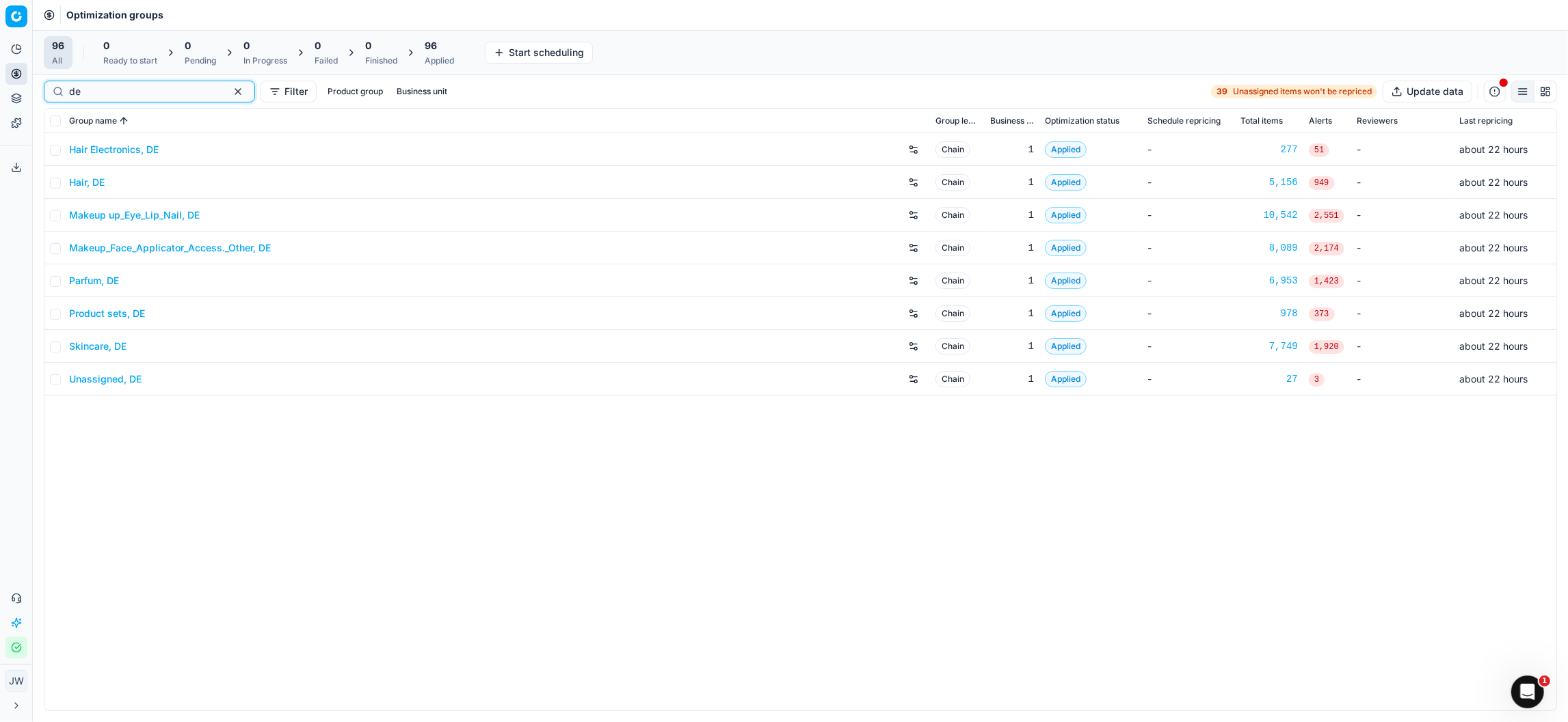
type input "de"
click at [14, 88] on button "Product portfolio" at bounding box center [17, 99] width 22 height 22
click at [60, 127] on link "Assortment" at bounding box center [131, 123] width 159 height 19
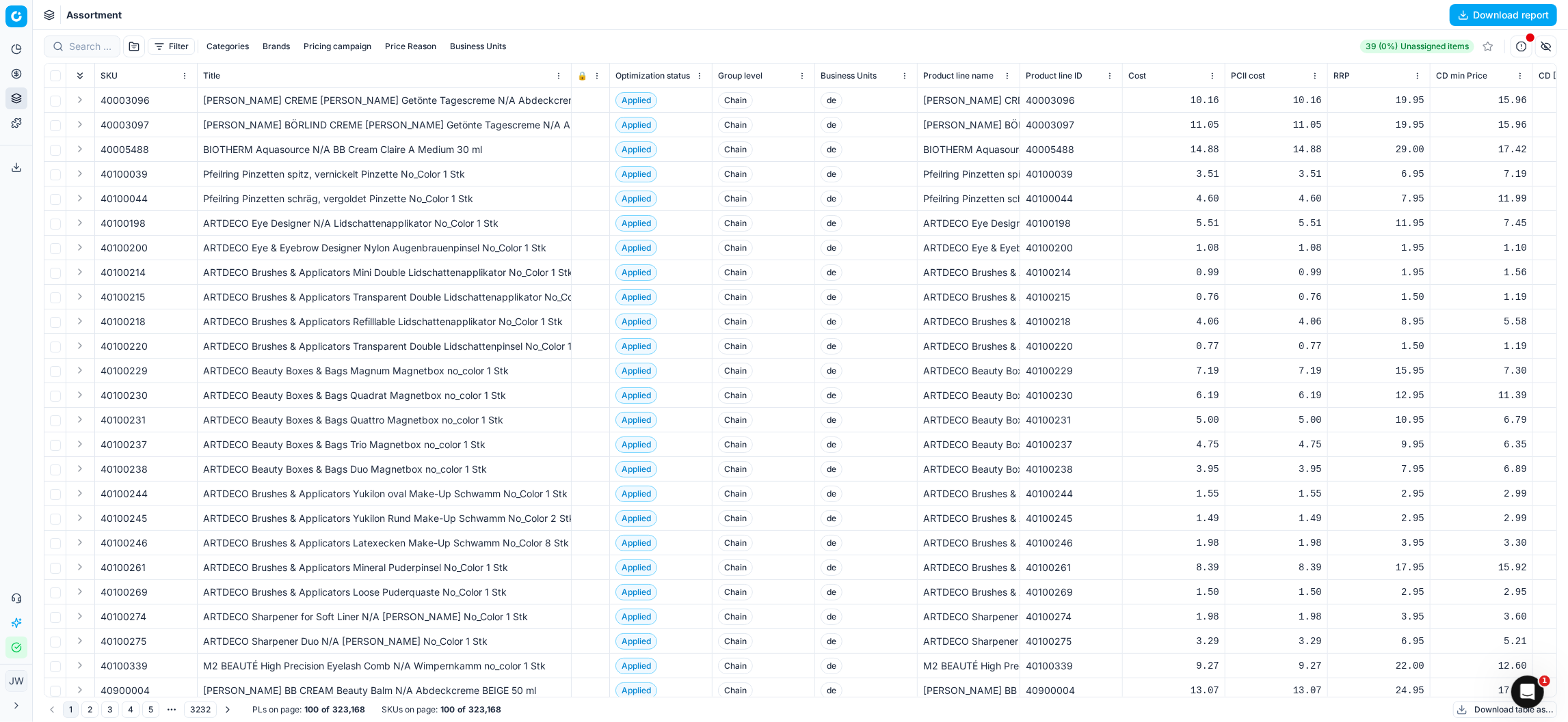
click at [473, 46] on button "Business Units" at bounding box center [477, 47] width 67 height 17
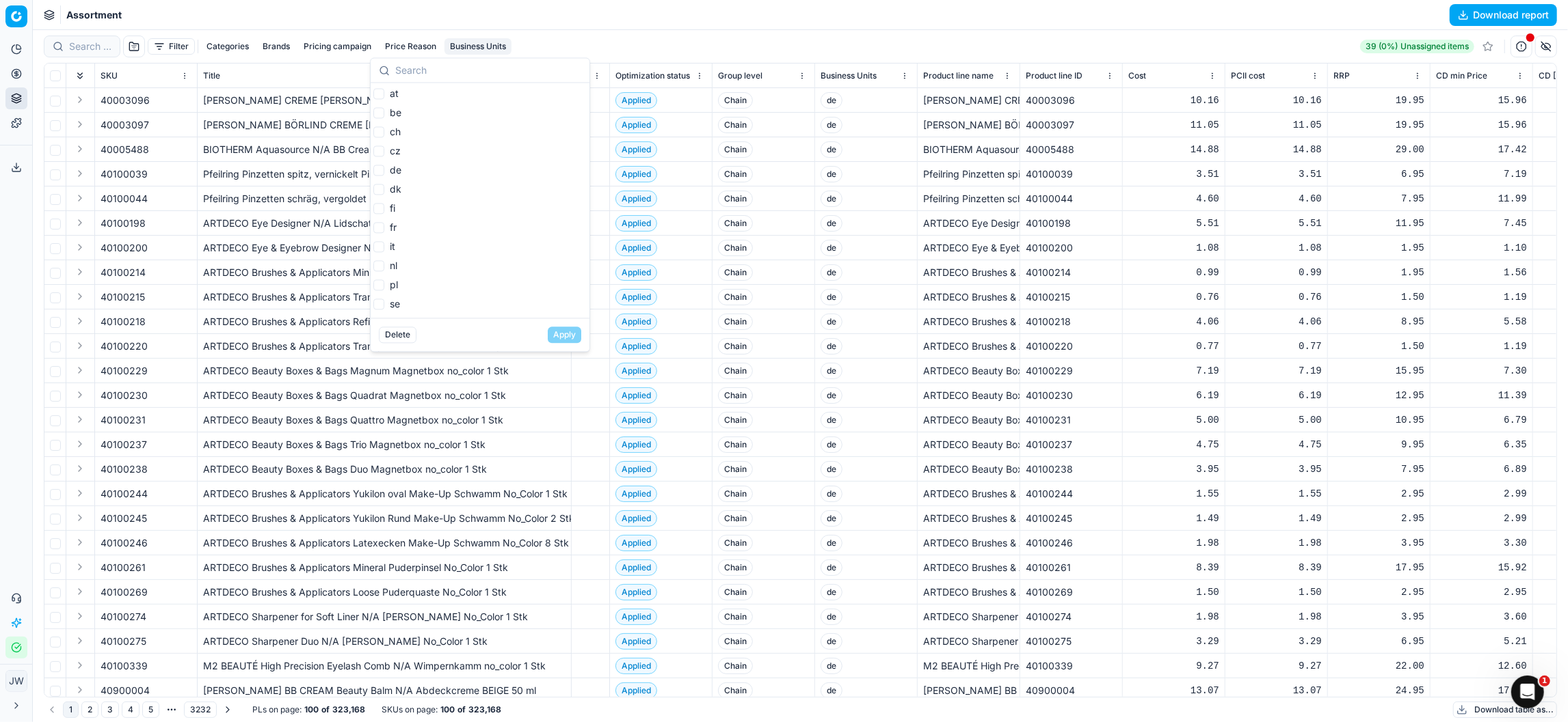
click at [380, 177] on label "de" at bounding box center [387, 169] width 28 height 14
click at [380, 176] on input "de" at bounding box center [379, 170] width 11 height 11
checkbox input "true"
click at [564, 333] on button "Apply" at bounding box center [564, 335] width 33 height 17
